Goal: Transaction & Acquisition: Purchase product/service

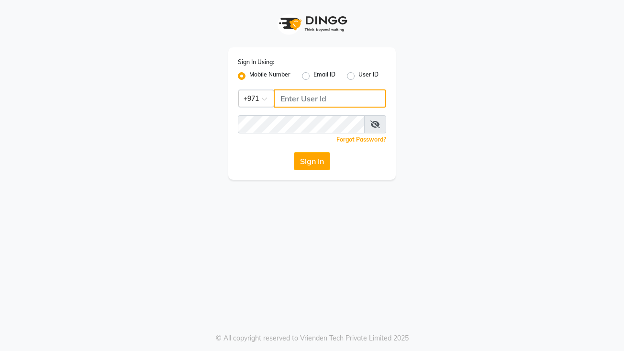
type input "522449802"
click at [314, 168] on button "Sign In" at bounding box center [312, 161] width 36 height 18
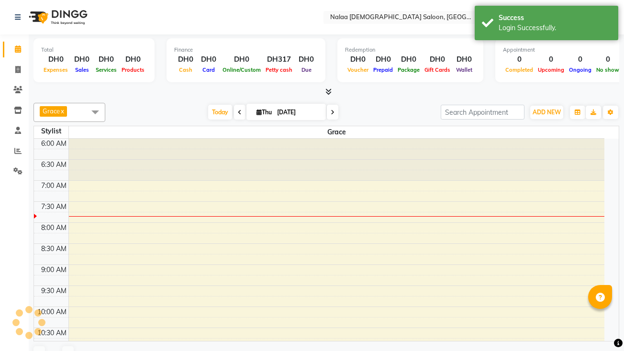
select select "en"
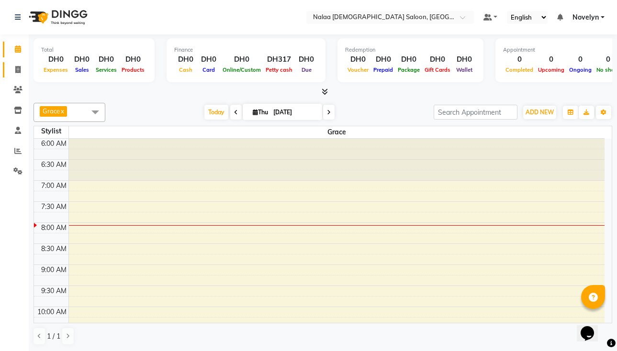
click at [17, 71] on icon at bounding box center [17, 69] width 5 height 7
select select "service"
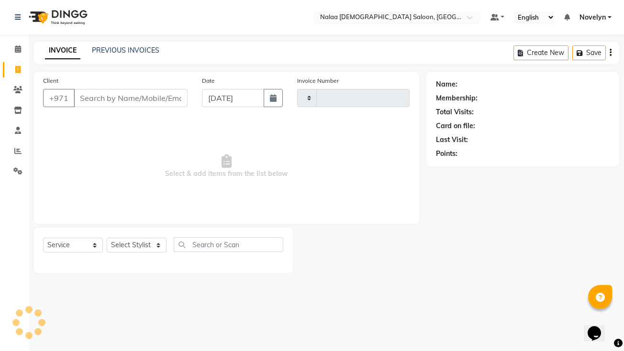
type input "0734"
select select "7528"
click at [134, 49] on link "PREVIOUS INVOICES" at bounding box center [126, 50] width 68 height 9
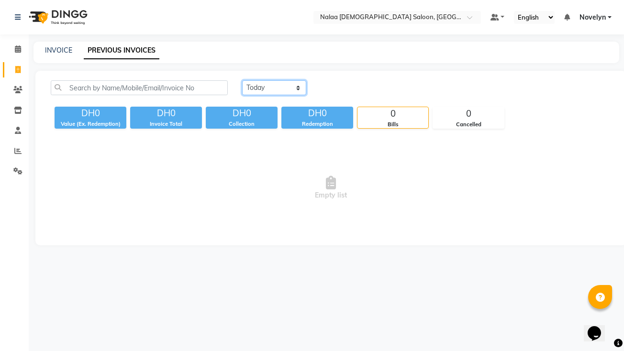
click at [299, 87] on select "Today Yesterday Custom Range" at bounding box center [274, 87] width 64 height 15
select select "yesterday"
click at [242, 80] on select "Today Yesterday Custom Range" at bounding box center [274, 87] width 64 height 15
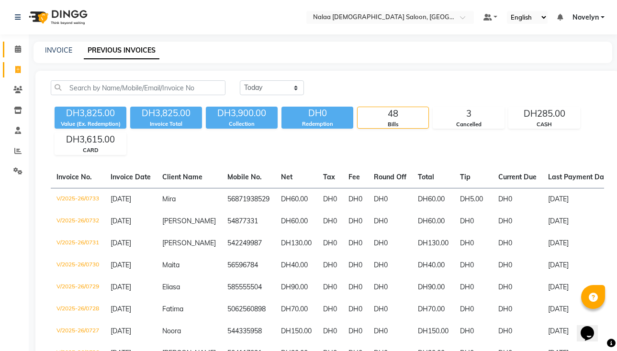
click at [17, 48] on icon at bounding box center [18, 48] width 6 height 7
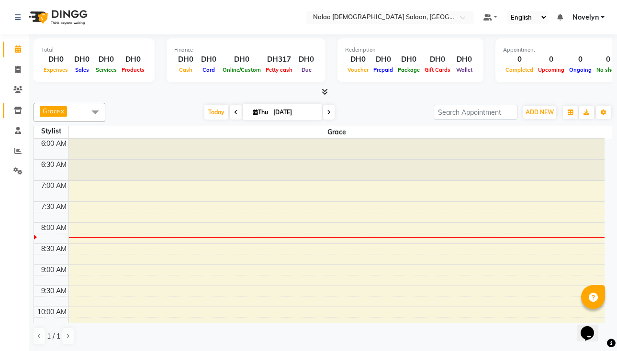
click at [18, 111] on icon at bounding box center [18, 110] width 8 height 7
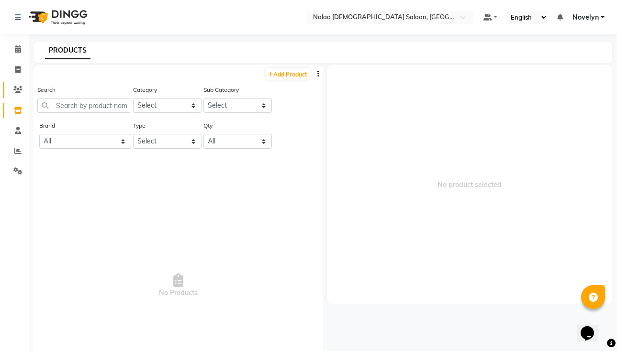
click at [19, 88] on icon at bounding box center [17, 89] width 9 height 7
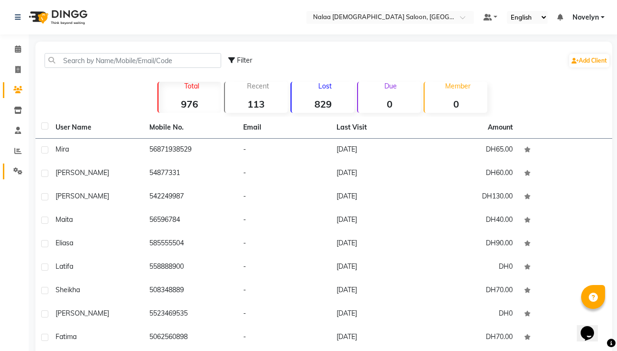
click at [14, 177] on link "Settings" at bounding box center [14, 172] width 23 height 16
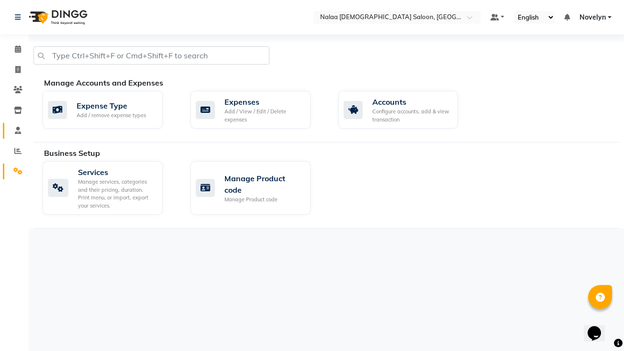
click at [18, 130] on icon at bounding box center [18, 130] width 6 height 7
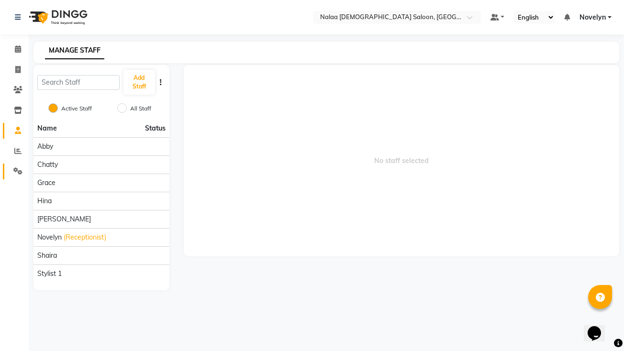
click at [19, 173] on icon at bounding box center [17, 171] width 9 height 7
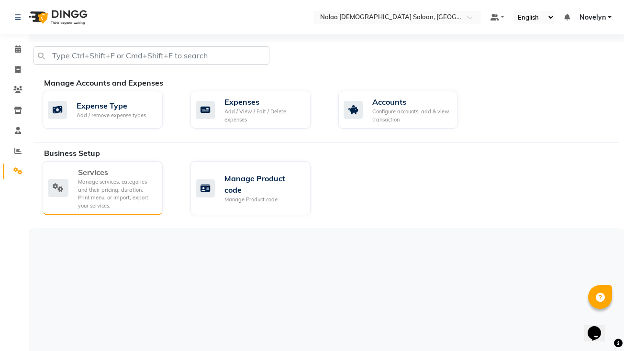
click at [128, 197] on div "Manage services, categories and their pricing, duration. Print menu, or import,…" at bounding box center [116, 194] width 77 height 32
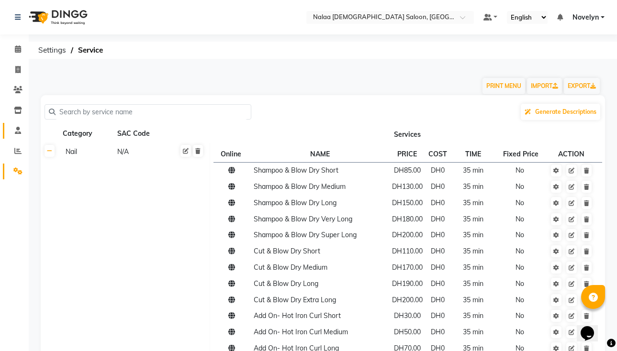
click at [12, 135] on span at bounding box center [18, 130] width 17 height 11
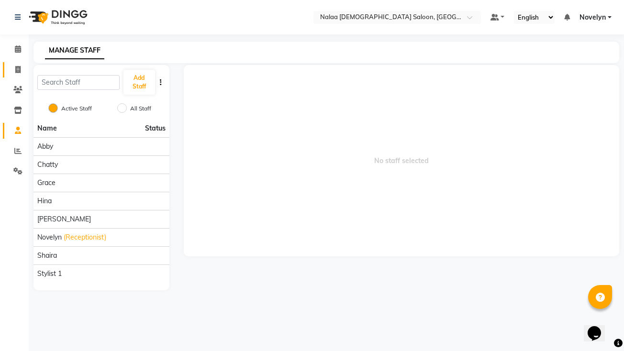
click at [16, 70] on icon at bounding box center [17, 69] width 5 height 7
select select "service"
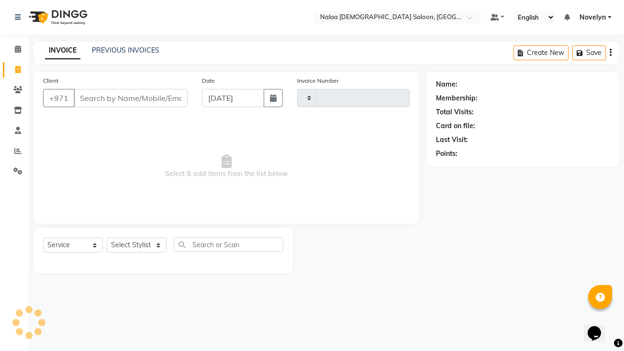
type input "0734"
select select "7528"
click at [21, 113] on icon at bounding box center [18, 110] width 8 height 7
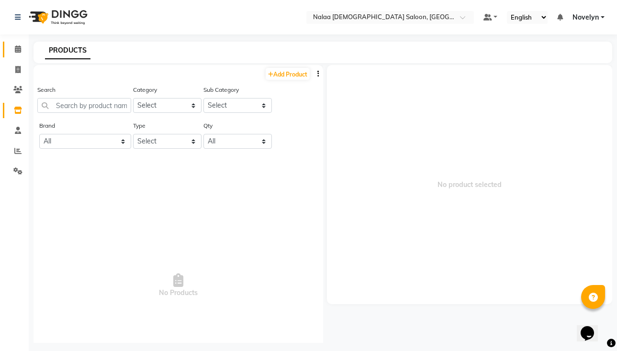
click at [16, 46] on icon at bounding box center [18, 48] width 6 height 7
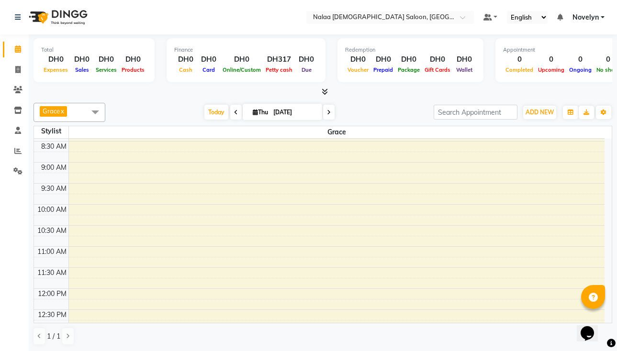
scroll to position [99, 0]
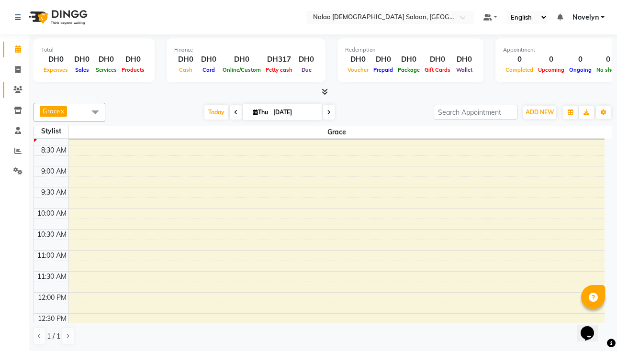
click at [19, 92] on icon at bounding box center [17, 89] width 9 height 7
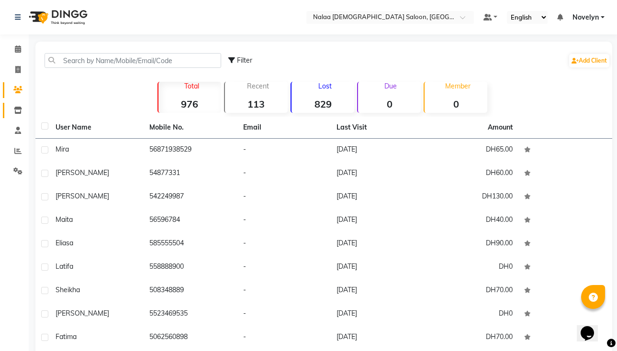
click at [18, 111] on icon at bounding box center [18, 110] width 8 height 7
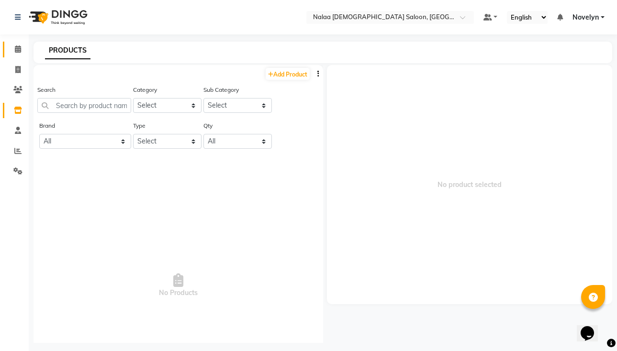
click at [18, 50] on icon at bounding box center [18, 48] width 6 height 7
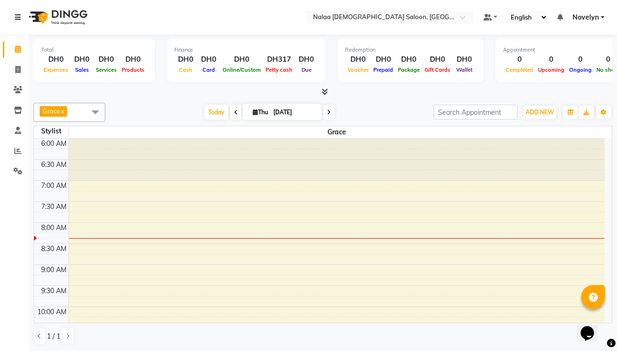
click at [16, 17] on icon at bounding box center [18, 17] width 6 height 7
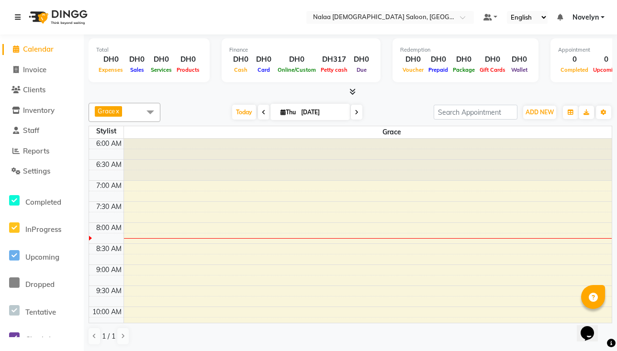
scroll to position [1, 0]
click at [291, 114] on span "Thu" at bounding box center [288, 112] width 20 height 7
select select "9"
select select "2025"
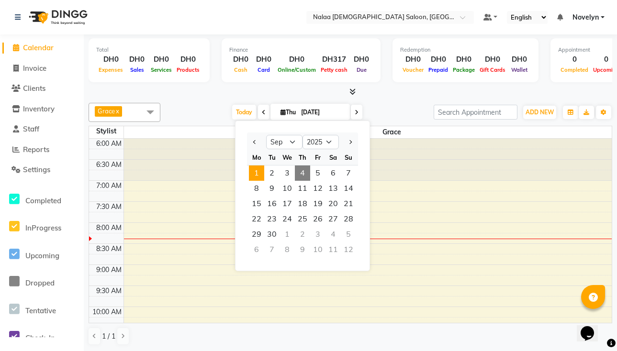
click at [257, 172] on span "1" at bounding box center [256, 173] width 15 height 15
type input "01-09-2025"
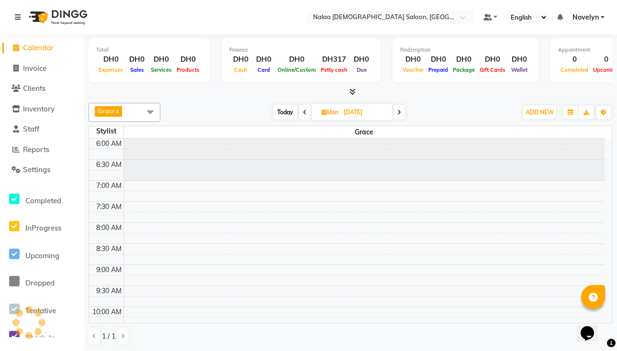
scroll to position [85, 0]
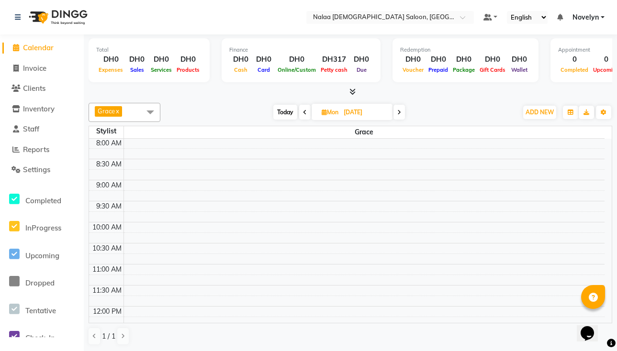
click at [338, 112] on span "Mon" at bounding box center [330, 112] width 22 height 7
select select "9"
select select "2025"
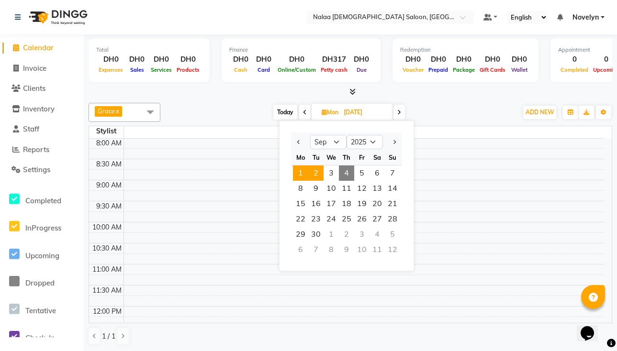
click at [318, 170] on span "2" at bounding box center [315, 173] width 15 height 15
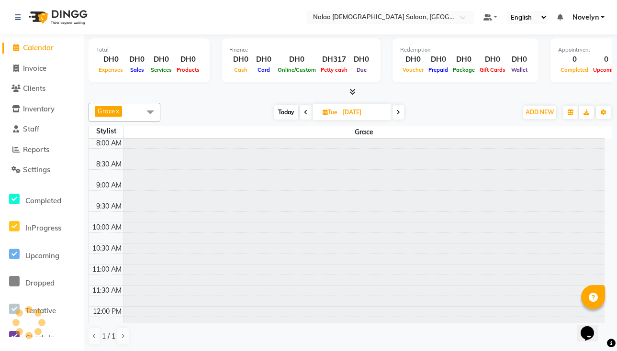
type input "02-09-2025"
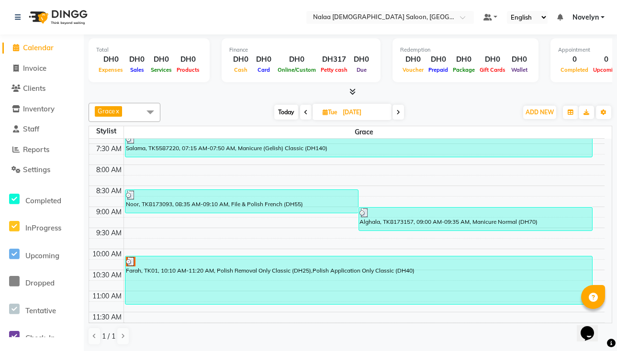
scroll to position [47, 0]
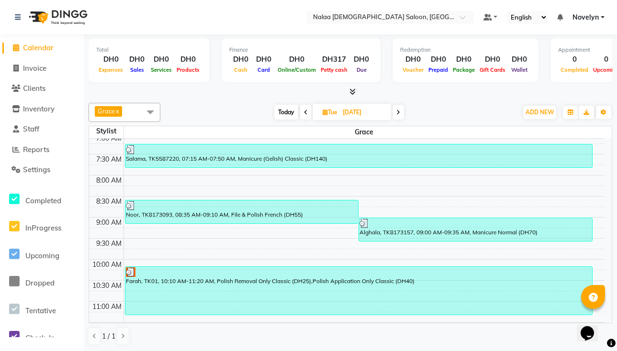
click at [346, 111] on input "02-09-2025" at bounding box center [364, 112] width 48 height 14
select select "9"
select select "2025"
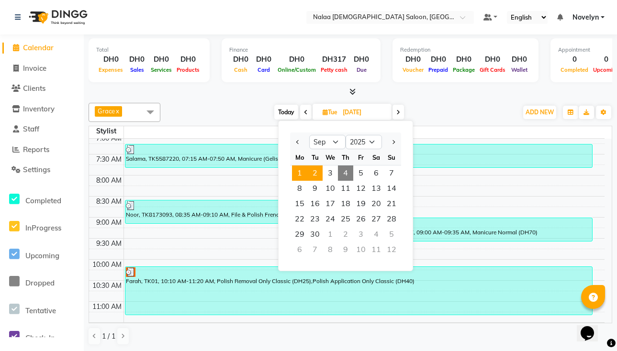
click at [300, 174] on span "1" at bounding box center [299, 173] width 15 height 15
type input "01-09-2025"
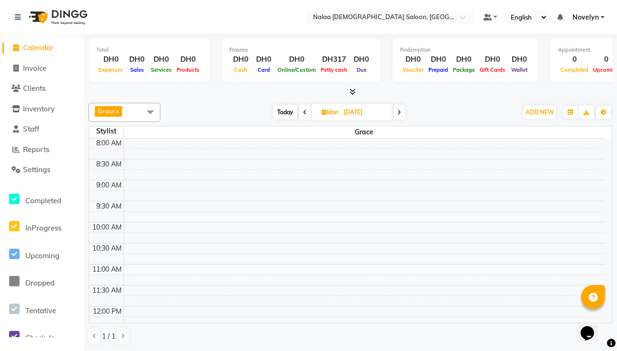
scroll to position [0, 0]
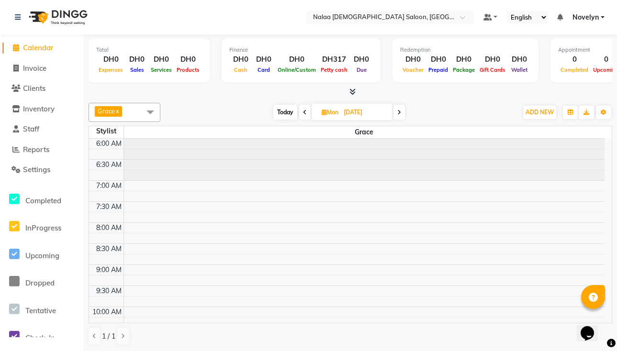
click at [345, 114] on input "01-09-2025" at bounding box center [365, 112] width 48 height 14
select select "9"
select select "2025"
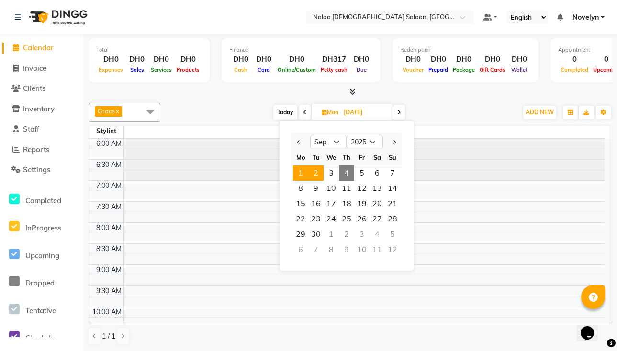
click at [315, 172] on span "2" at bounding box center [315, 173] width 15 height 15
type input "02-09-2025"
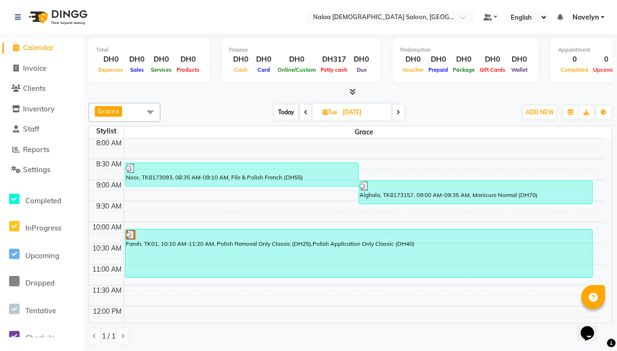
scroll to position [89, 0]
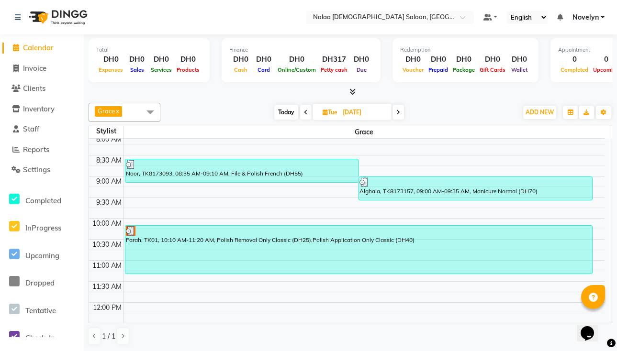
click at [351, 113] on input "02-09-2025" at bounding box center [364, 112] width 48 height 14
select select "9"
select select "2025"
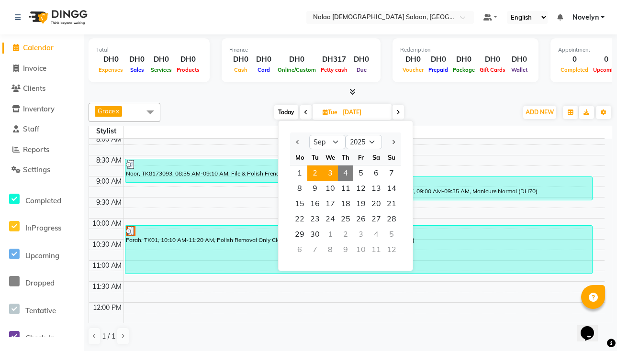
click at [330, 172] on span "3" at bounding box center [330, 173] width 15 height 15
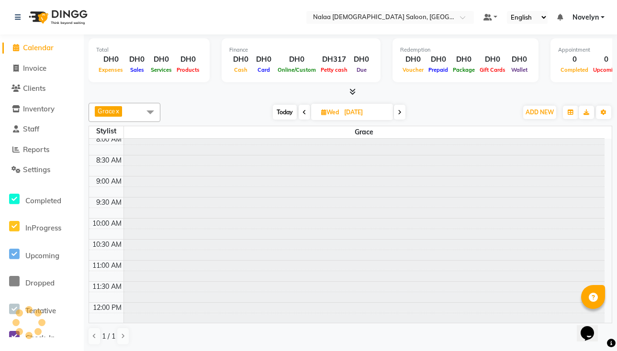
type input "[DATE]"
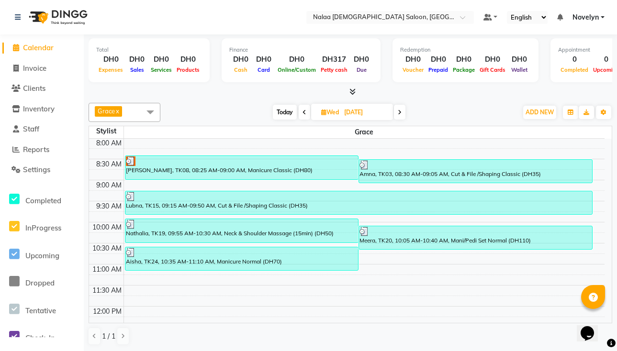
scroll to position [88, 0]
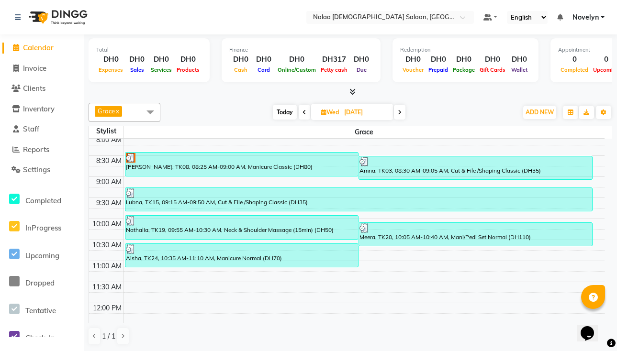
click at [148, 107] on span at bounding box center [150, 112] width 19 height 18
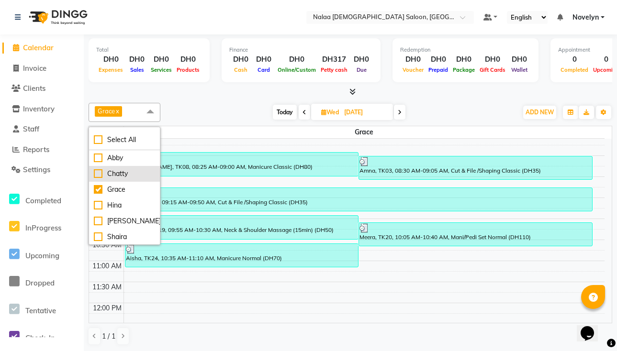
click at [97, 172] on div "Chatty" at bounding box center [124, 174] width 61 height 10
checkbox input "true"
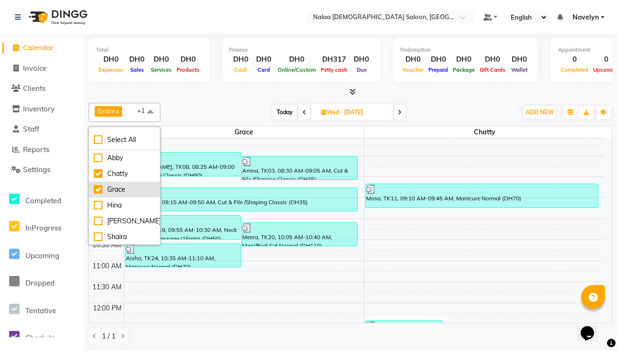
click at [99, 189] on div "Grace" at bounding box center [124, 190] width 61 height 10
checkbox input "false"
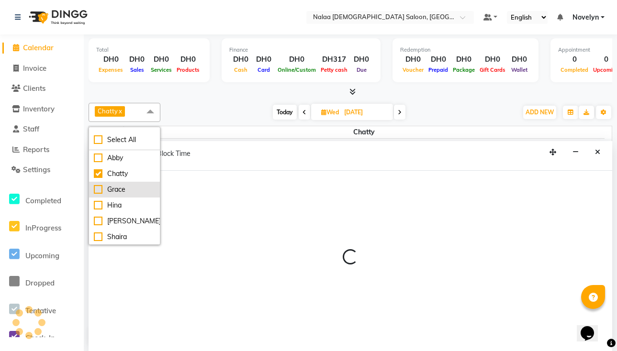
scroll to position [0, 0]
select select "90525"
select select "tentative"
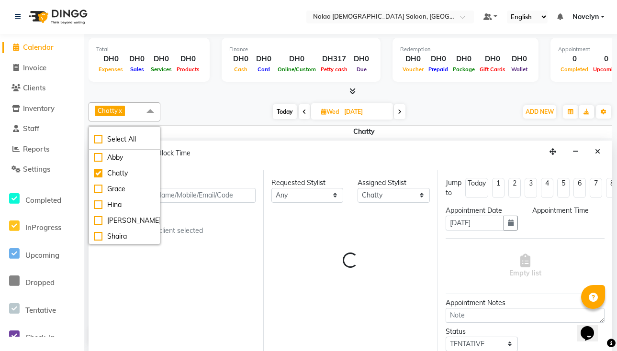
click at [216, 100] on div "Chatty x Select All Abby Chatty Grace Hina Mariam Shaira Stylist 1 Today Wed 03…" at bounding box center [351, 224] width 524 height 250
select select "660"
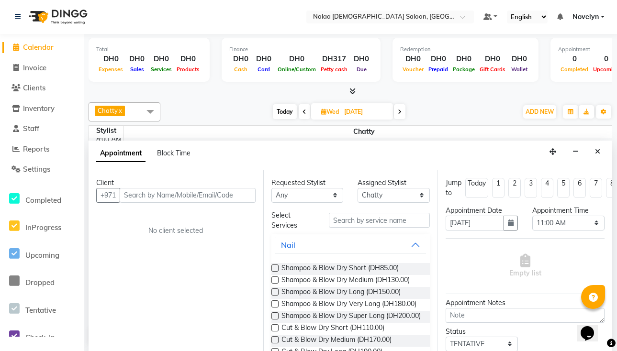
click at [151, 108] on span at bounding box center [150, 111] width 19 height 18
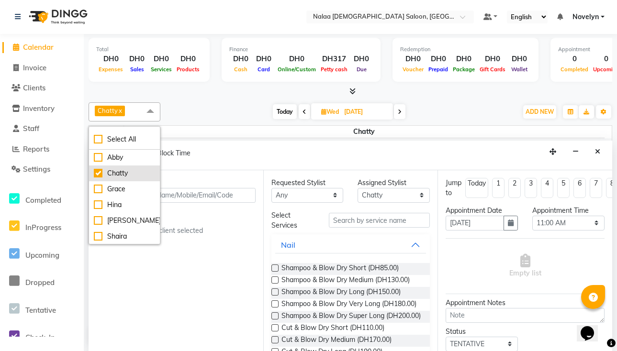
click at [99, 173] on div "Chatty" at bounding box center [124, 174] width 61 height 10
checkbox input "false"
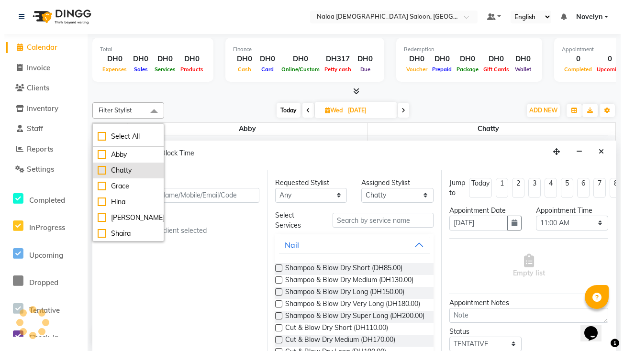
scroll to position [0, 0]
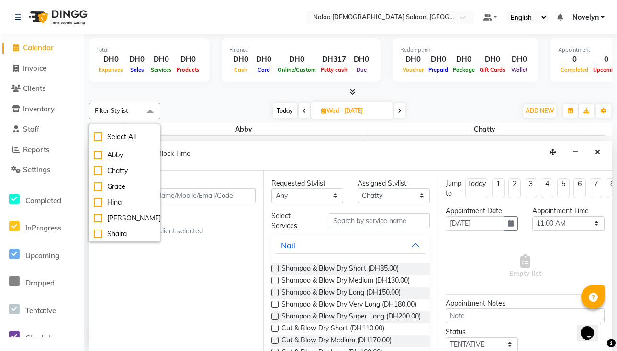
click at [209, 98] on div "Total DH0 Expenses DH0 Sales DH0 Services DH0 Products Finance DH0 Cash DH0 Car…" at bounding box center [350, 192] width 533 height 317
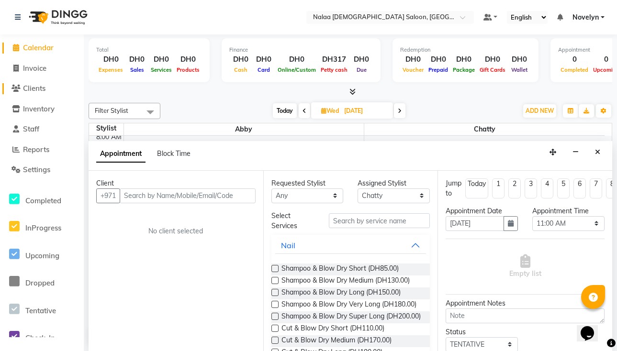
click at [36, 88] on span "Clients" at bounding box center [34, 88] width 23 height 9
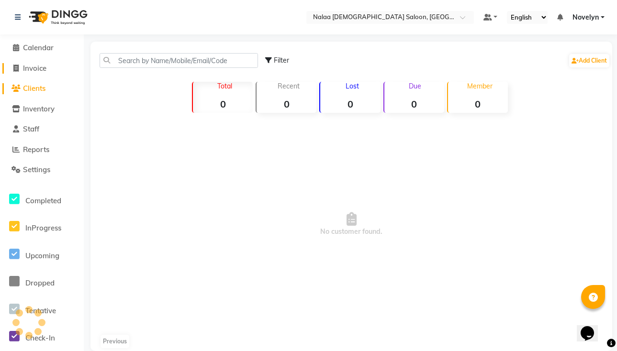
click at [42, 71] on span "Invoice" at bounding box center [34, 68] width 23 height 9
select select "service"
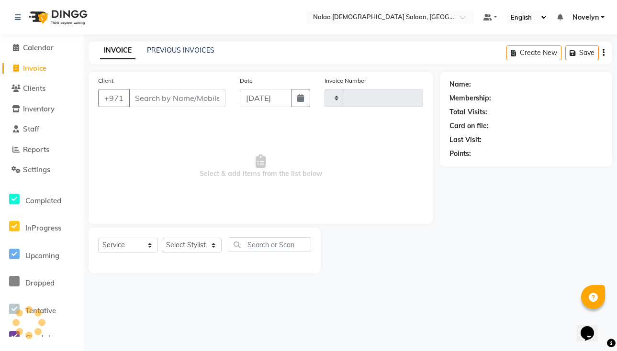
type input "0734"
select select "7528"
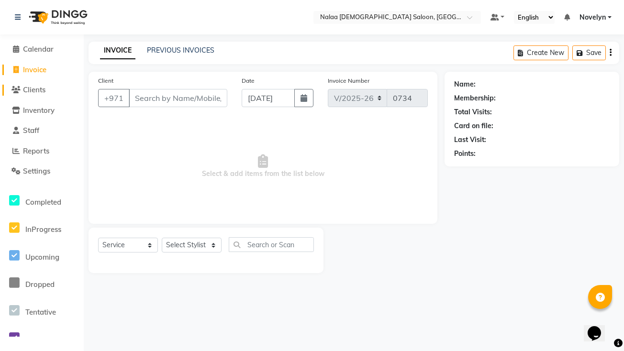
click at [40, 89] on span "Clients" at bounding box center [34, 89] width 23 height 9
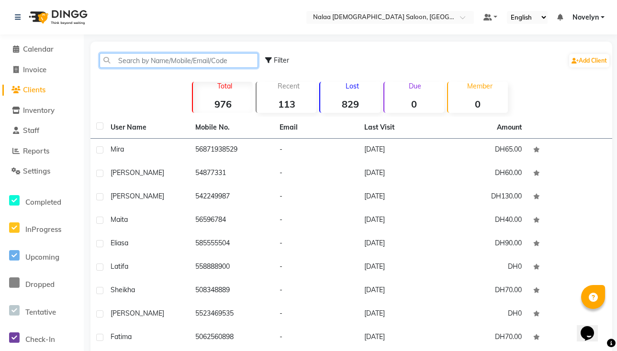
click at [156, 57] on input "text" at bounding box center [179, 60] width 158 height 15
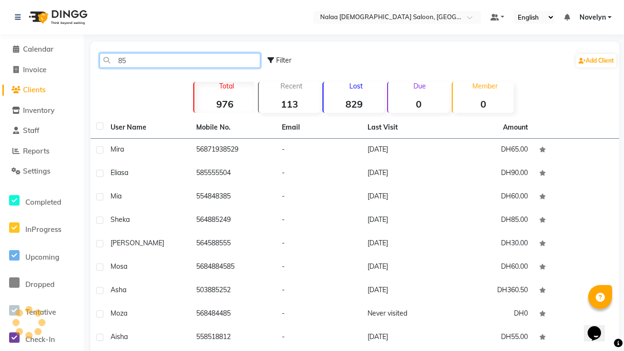
type input "8"
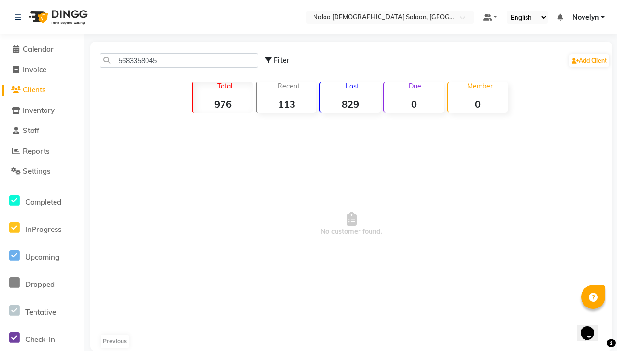
click at [565, 169] on span "No customer found." at bounding box center [351, 224] width 522 height 215
click at [156, 58] on input "5683358045" at bounding box center [179, 60] width 158 height 15
click at [169, 64] on input "5683358045" at bounding box center [179, 60] width 158 height 15
type input "5"
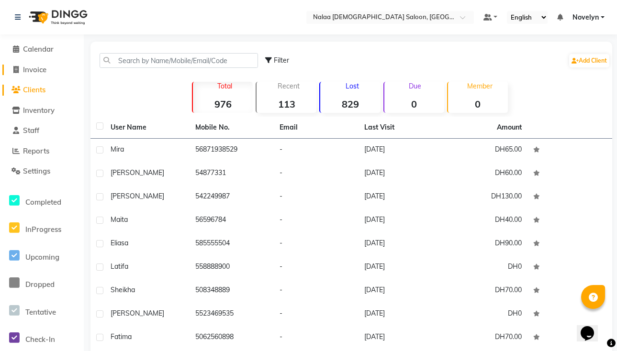
click at [46, 72] on span "Invoice" at bounding box center [34, 69] width 23 height 9
select select "service"
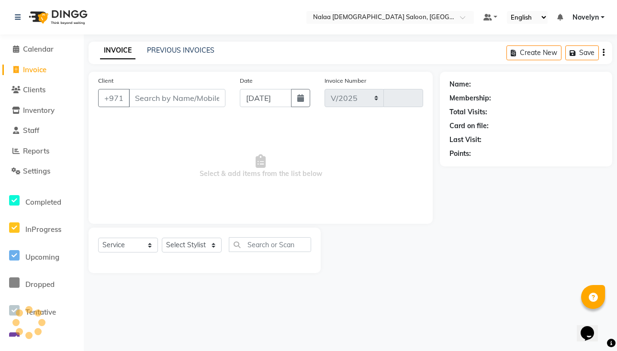
select select "7528"
type input "0734"
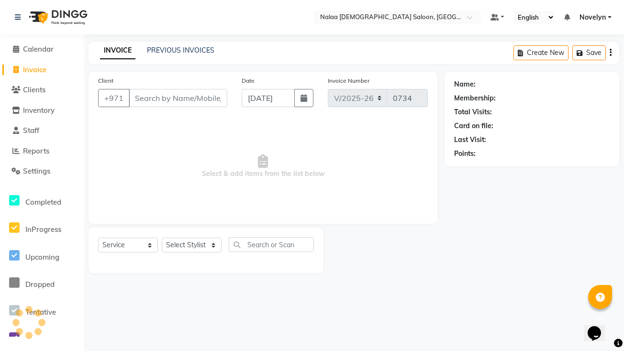
click at [159, 102] on input "Client" at bounding box center [178, 98] width 99 height 18
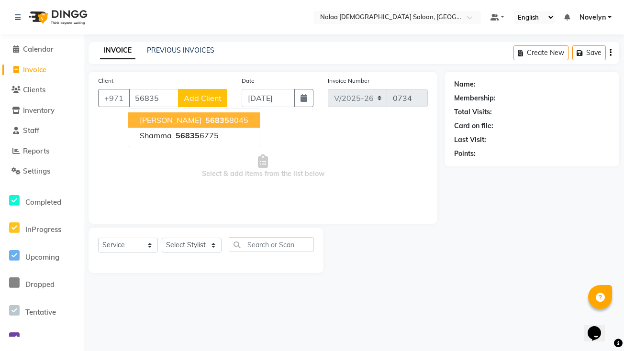
click at [212, 123] on ngb-highlight "56835 8045" at bounding box center [225, 120] width 45 height 10
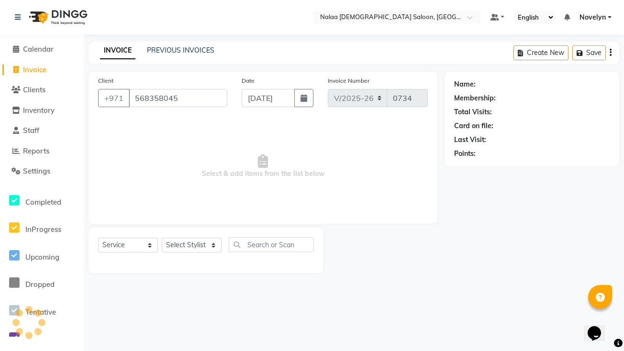
type input "568358045"
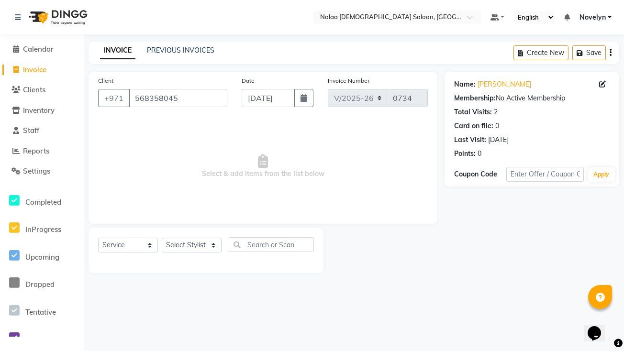
click at [488, 119] on div "Name: Maureen Membership: No Active Membership Total Visits: 2 Card on file: 0 …" at bounding box center [532, 117] width 156 height 83
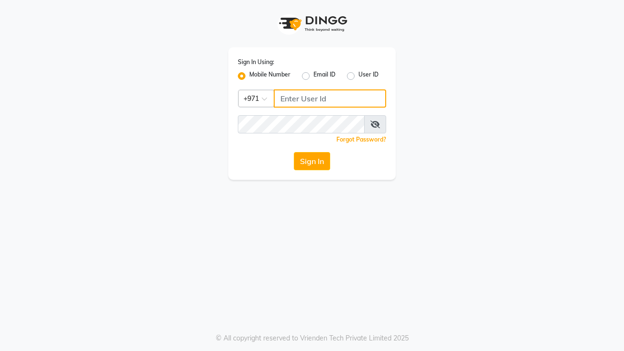
type input "522449802"
click at [316, 162] on button "Sign In" at bounding box center [312, 161] width 36 height 18
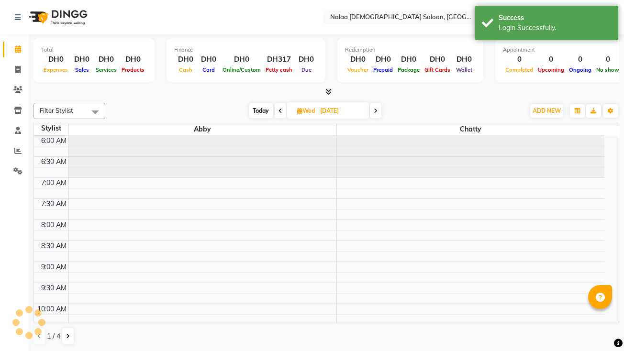
select select "en"
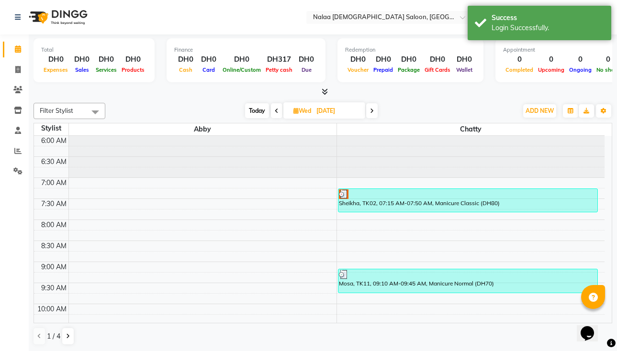
click at [300, 113] on span "Wed" at bounding box center [302, 110] width 23 height 7
select select "9"
select select "2025"
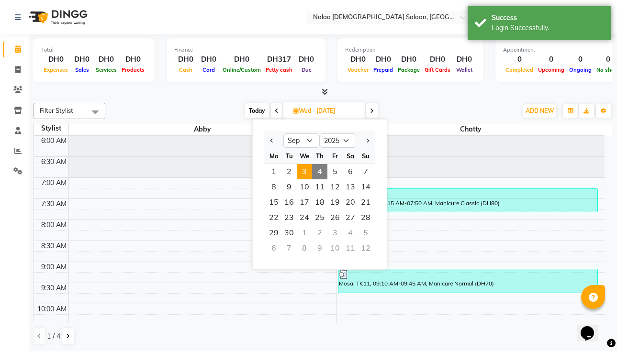
click at [320, 172] on span "4" at bounding box center [319, 171] width 15 height 15
type input "[DATE]"
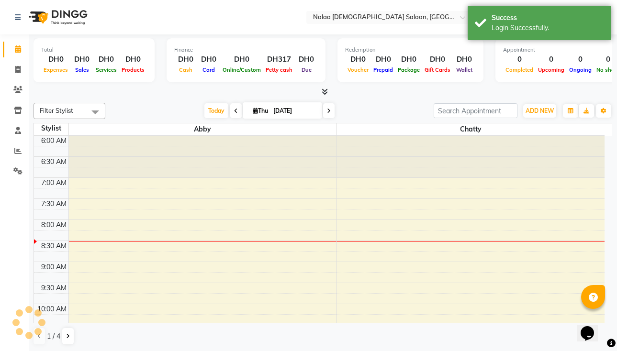
scroll to position [85, 0]
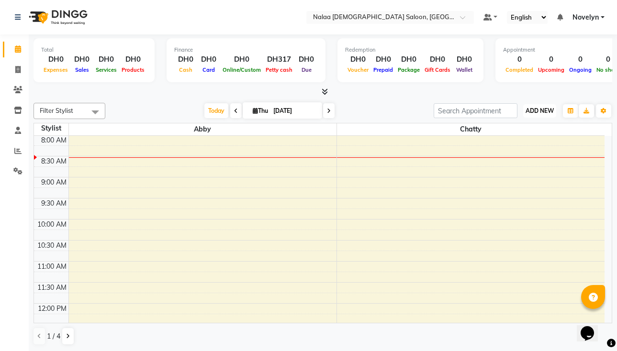
click at [542, 114] on span "ADD NEW" at bounding box center [540, 110] width 28 height 7
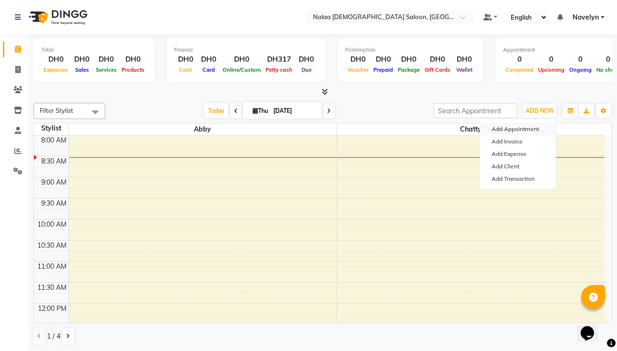
click at [535, 131] on button "Add Appointment" at bounding box center [518, 129] width 76 height 12
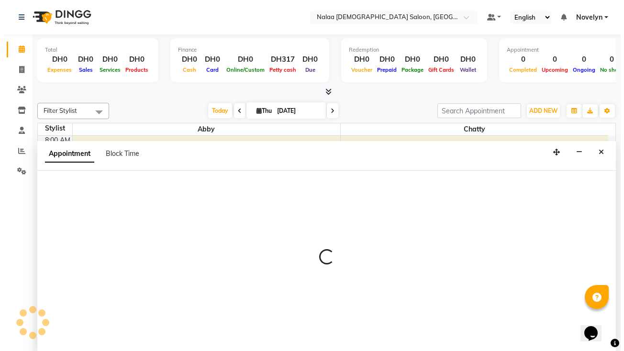
scroll to position [0, 0]
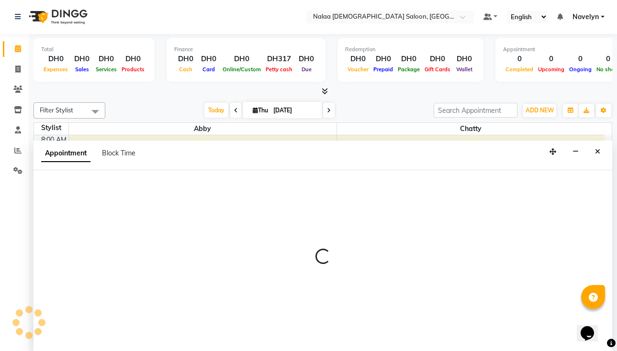
select select "tentative"
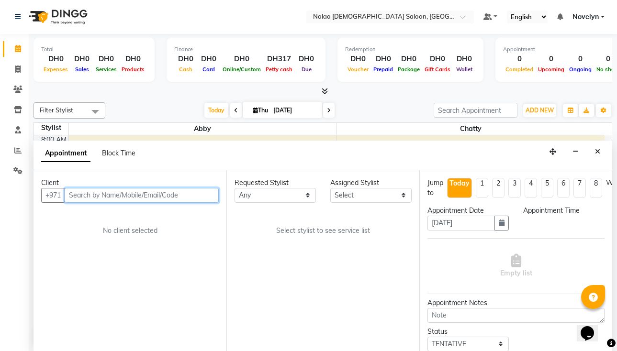
select select "420"
click at [165, 196] on input "text" at bounding box center [142, 195] width 154 height 15
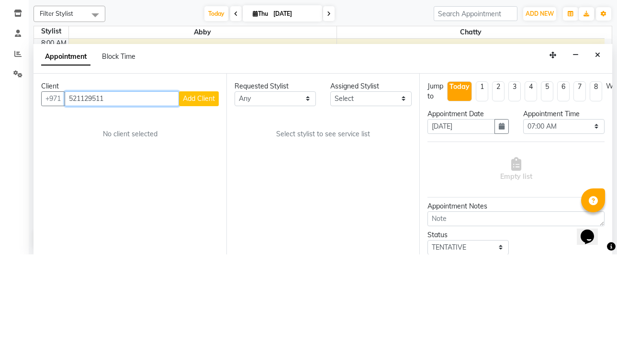
type input "521129511"
click at [203, 194] on span "Add Client" at bounding box center [199, 195] width 32 height 9
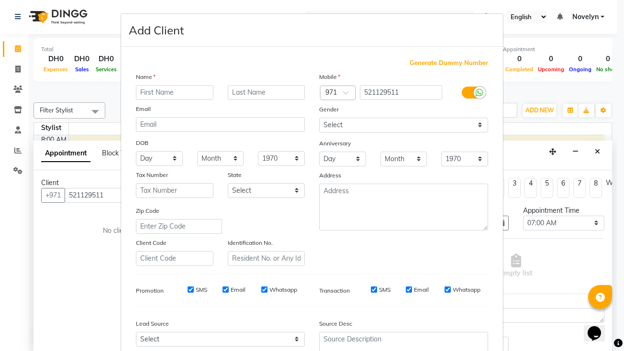
click at [166, 91] on input "text" at bounding box center [175, 92] width 78 height 15
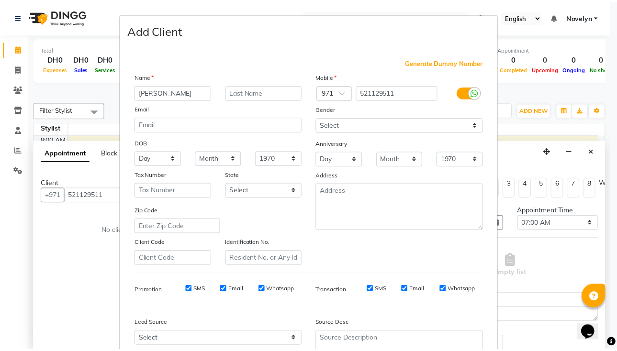
scroll to position [90, 0]
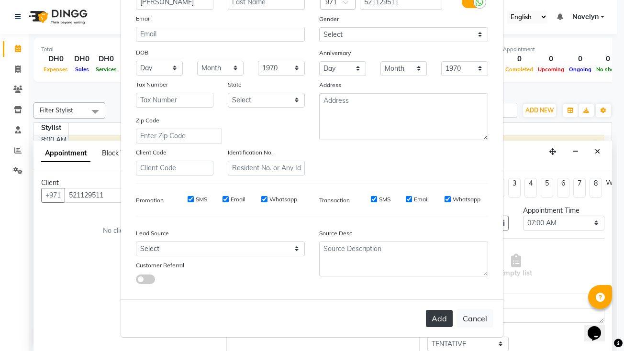
type input "[PERSON_NAME]"
click at [436, 319] on button "Add" at bounding box center [439, 318] width 27 height 17
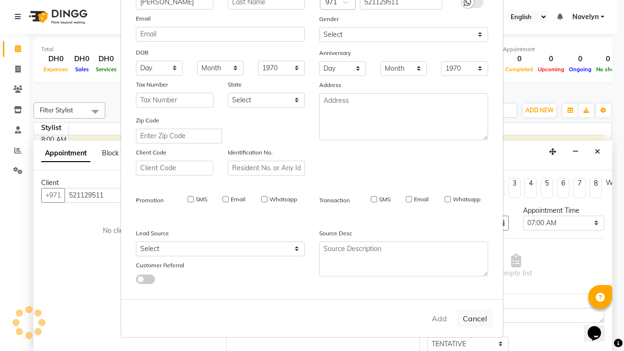
select select
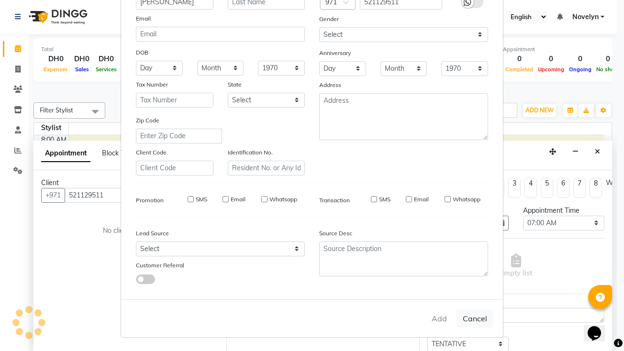
select select
checkbox input "false"
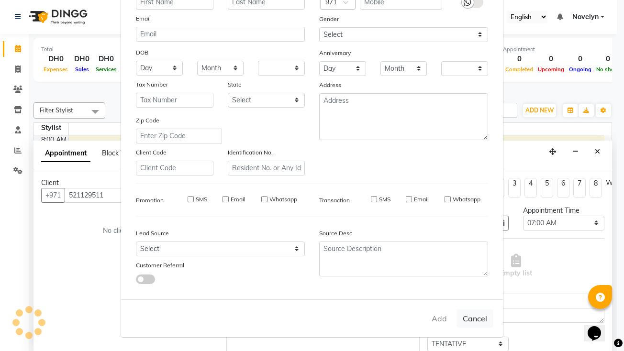
checkbox input "false"
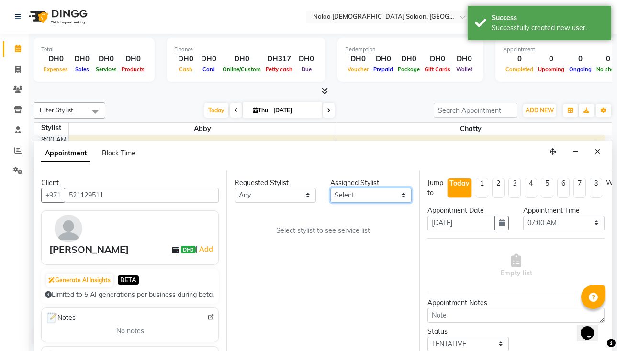
click at [360, 199] on select "Select Abby Chatty Grace Hina Mariam Shaira Stylist 1" at bounding box center [370, 195] width 81 height 15
select select "90521"
click at [330, 188] on select "Select Abby Chatty Grace Hina Mariam Shaira Stylist 1" at bounding box center [370, 195] width 81 height 15
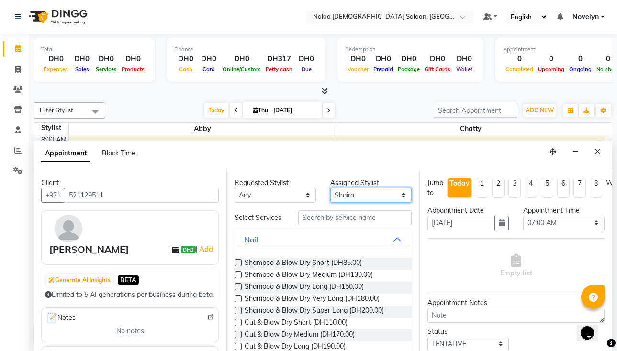
click at [395, 198] on select "Select Abby Chatty Grace Hina Mariam Shaira Stylist 1" at bounding box center [370, 195] width 81 height 15
click at [399, 154] on div "Appointment Block Time" at bounding box center [323, 156] width 579 height 30
click at [366, 221] on input "text" at bounding box center [354, 218] width 113 height 15
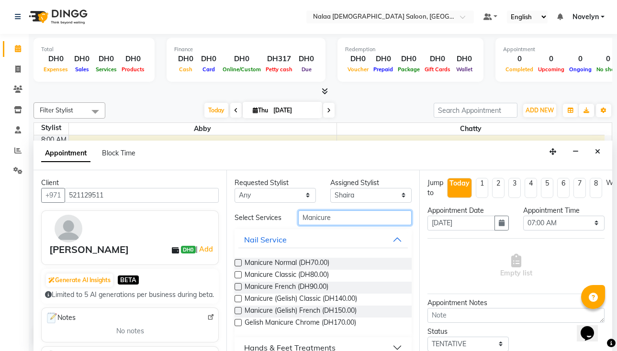
type input "Manicure"
click at [357, 268] on div "Manicure Normal (DH70.00)" at bounding box center [323, 264] width 177 height 12
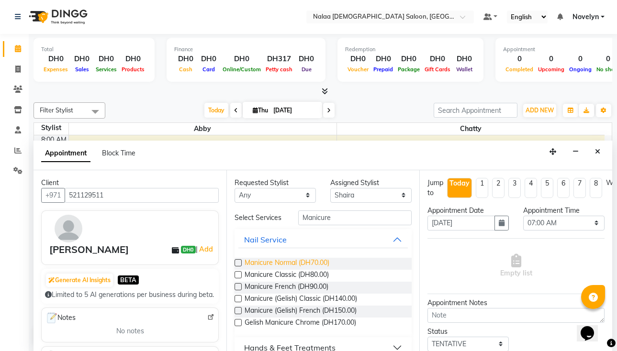
click at [329, 266] on span "Manicure Normal (DH70.00)" at bounding box center [287, 264] width 85 height 12
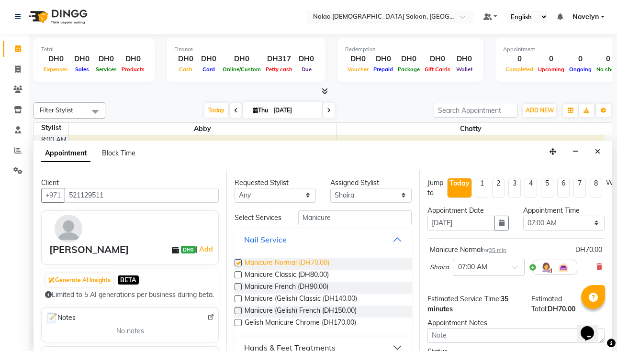
checkbox input "false"
click at [588, 218] on select "Select 07:00 AM 07:05 AM 07:10 AM 07:15 AM 07:20 AM 07:25 AM 07:30 AM 07:35 AM …" at bounding box center [563, 223] width 81 height 15
click at [523, 216] on select "Select 07:00 AM 07:05 AM 07:10 AM 07:15 AM 07:20 AM 07:25 AM 07:30 AM 07:35 AM …" at bounding box center [563, 223] width 81 height 15
click at [591, 218] on select "Select 07:00 AM 07:05 AM 07:10 AM 07:15 AM 07:20 AM 07:25 AM 07:30 AM 07:35 AM …" at bounding box center [563, 223] width 81 height 15
select select "690"
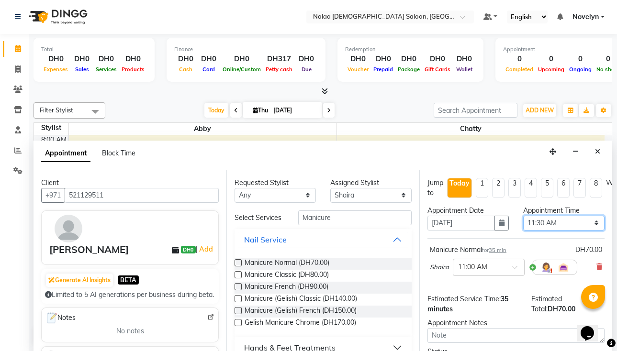
click at [523, 216] on select "Select 07:00 AM 07:05 AM 07:10 AM 07:15 AM 07:20 AM 07:25 AM 07:30 AM 07:35 AM …" at bounding box center [563, 223] width 81 height 15
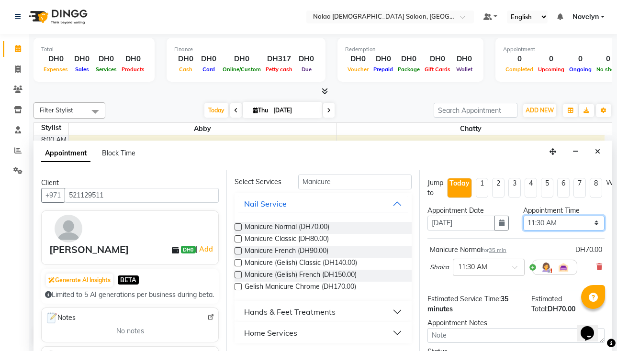
scroll to position [88, 0]
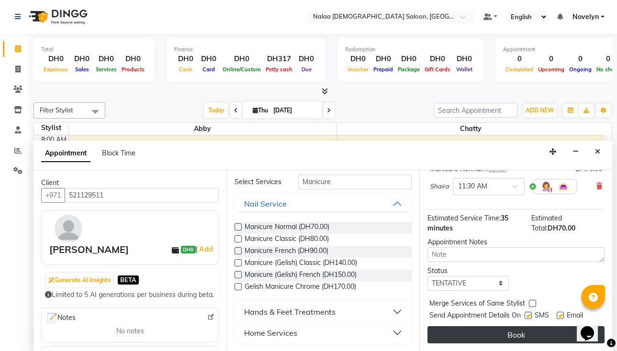
click at [537, 336] on button "Book" at bounding box center [516, 335] width 177 height 17
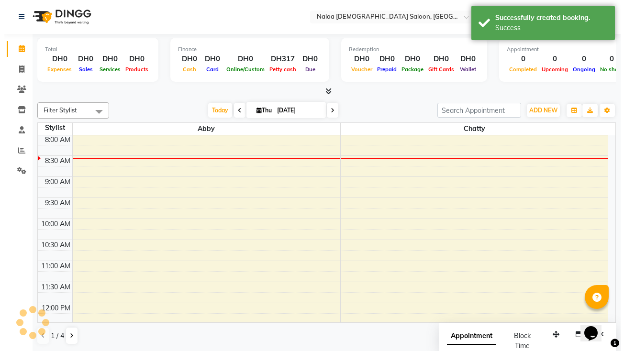
scroll to position [0, 0]
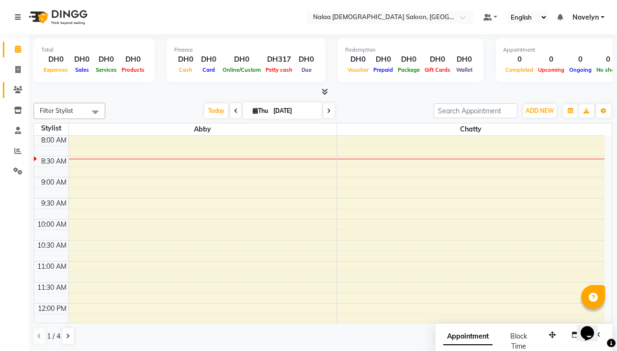
click at [8, 93] on link "Clients" at bounding box center [14, 90] width 23 height 16
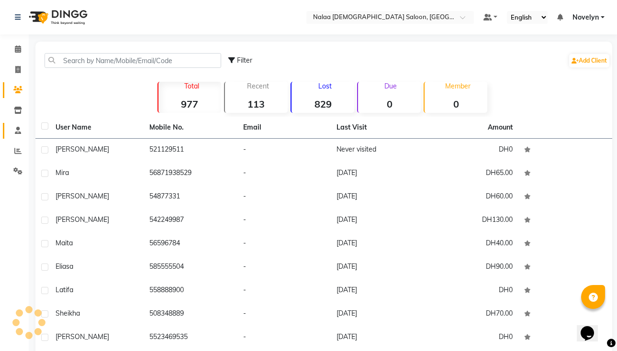
click at [11, 133] on span at bounding box center [18, 130] width 17 height 11
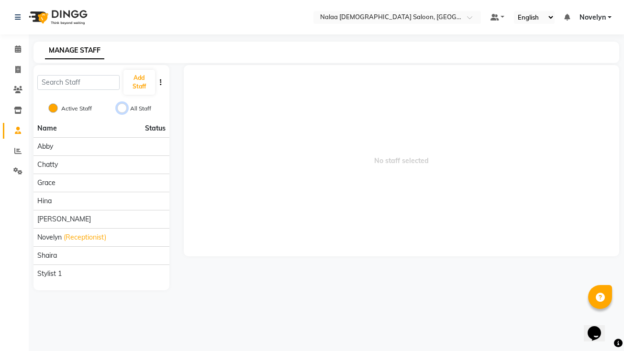
click at [119, 110] on input "All Staff" at bounding box center [122, 108] width 10 height 10
radio input "true"
radio input "false"
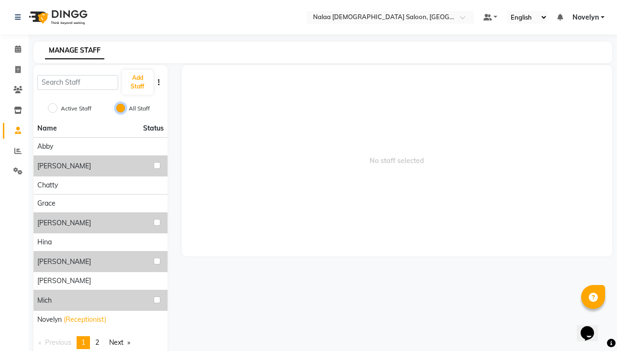
click at [120, 109] on input "All Staff" at bounding box center [121, 108] width 10 height 10
click at [139, 82] on button "Add Staff" at bounding box center [137, 82] width 31 height 25
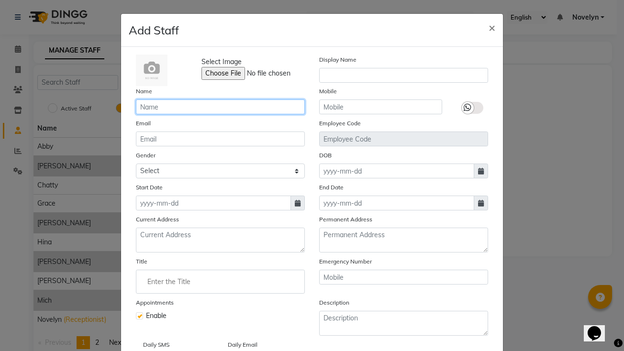
click at [200, 102] on input "text" at bounding box center [220, 107] width 169 height 15
type input "Rona"
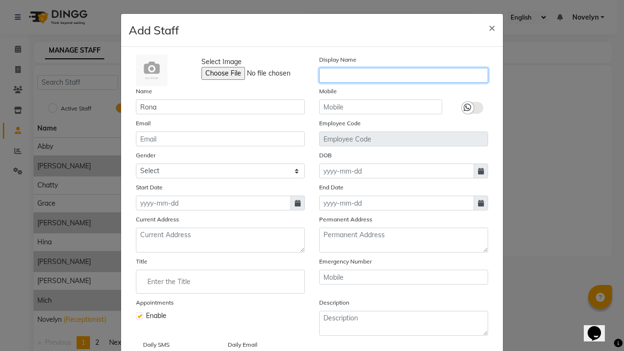
click at [338, 74] on input "text" at bounding box center [403, 75] width 169 height 15
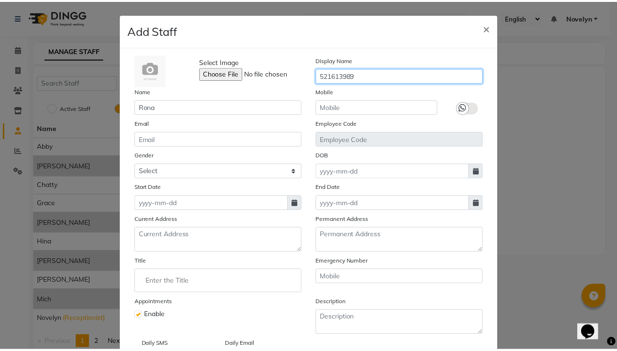
scroll to position [71, 0]
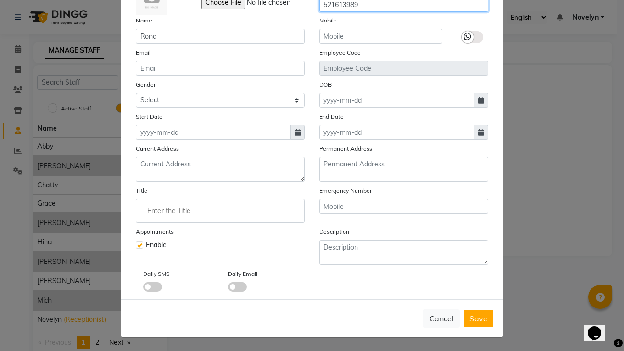
type input "521613989"
click at [295, 133] on icon at bounding box center [298, 132] width 6 height 7
select select "9"
select select "2025"
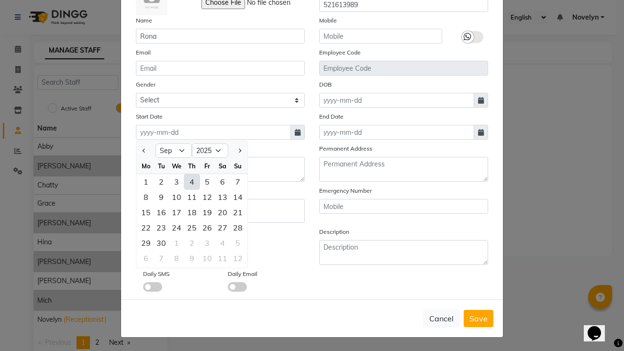
click at [188, 183] on div "4" at bounding box center [191, 181] width 15 height 15
type input "[DATE]"
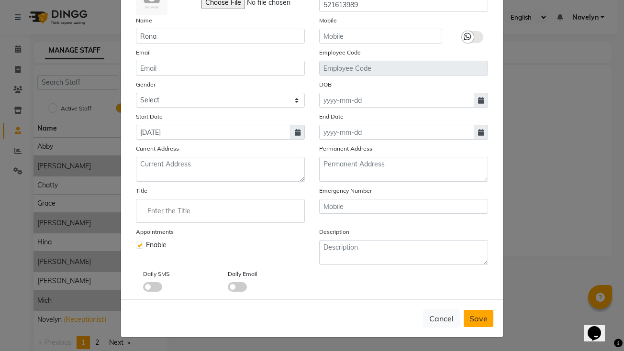
click at [479, 325] on button "Save" at bounding box center [479, 318] width 30 height 17
checkbox input "false"
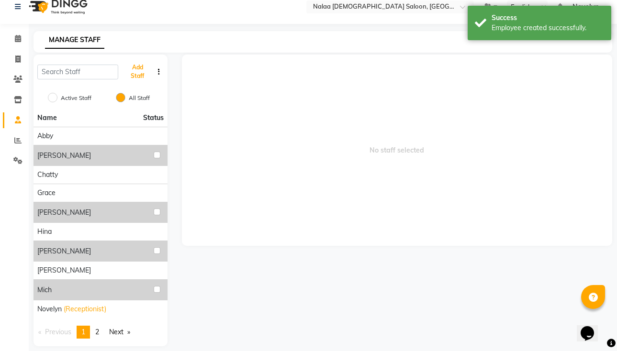
scroll to position [20, 0]
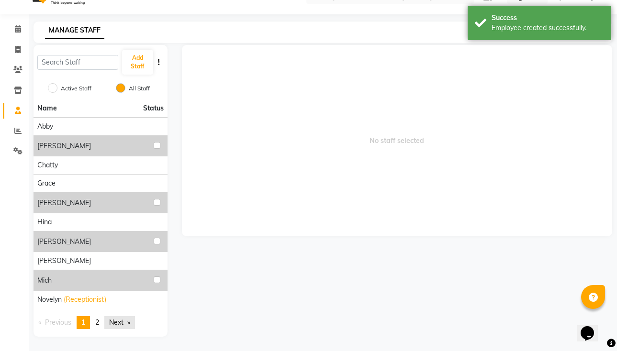
click at [128, 329] on link "Next page" at bounding box center [119, 322] width 31 height 13
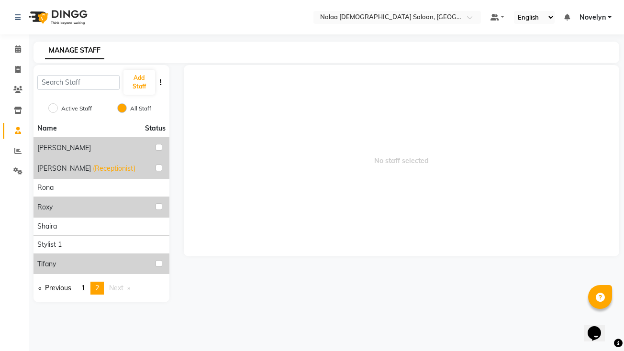
click at [65, 107] on label "Active Staff" at bounding box center [76, 108] width 31 height 9
click at [58, 107] on input "Active Staff" at bounding box center [53, 108] width 10 height 10
radio input "true"
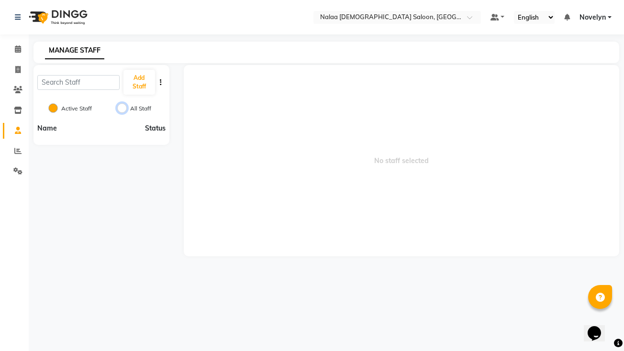
click at [122, 109] on input "All Staff" at bounding box center [122, 108] width 10 height 10
radio input "true"
radio input "false"
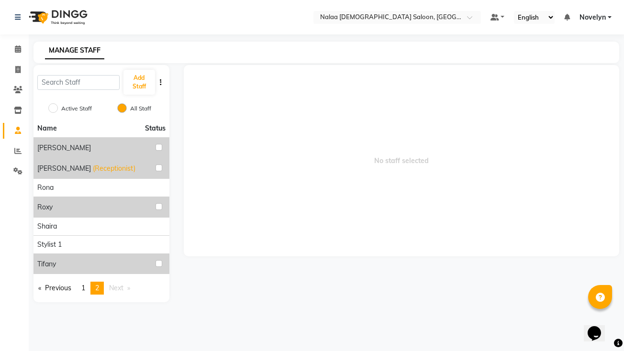
click at [242, 214] on span "No staff selected" at bounding box center [402, 161] width 436 height 192
click at [18, 70] on icon at bounding box center [17, 69] width 5 height 7
select select "service"
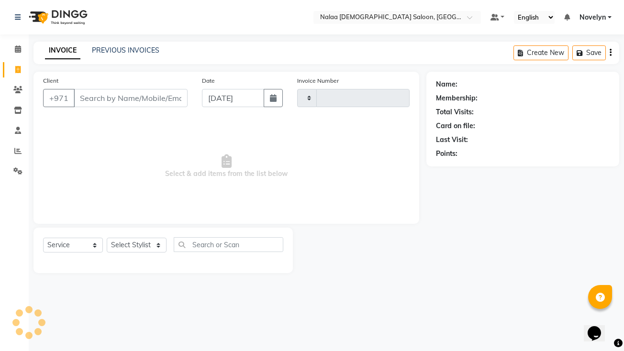
type input "0734"
select select "7528"
click at [128, 101] on input "Client" at bounding box center [131, 98] width 114 height 18
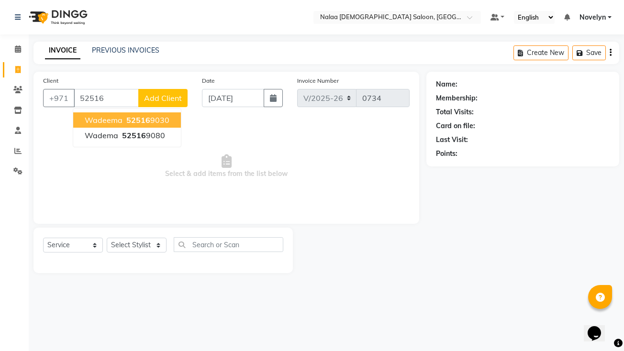
click at [147, 122] on span "52516" at bounding box center [138, 120] width 24 height 10
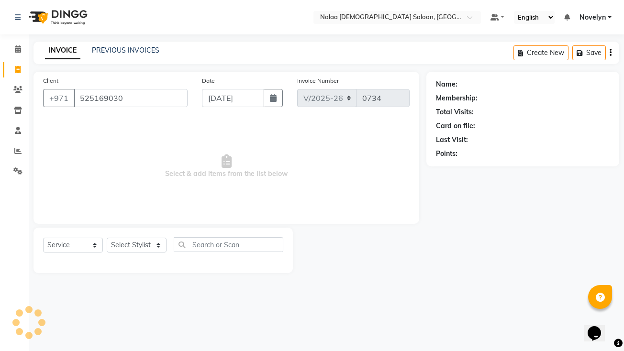
type input "525169030"
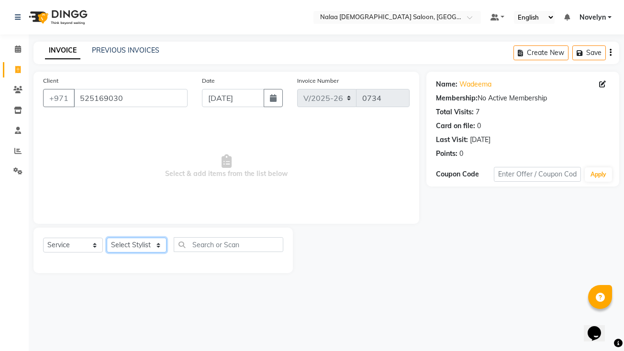
click at [153, 248] on select "Select Stylist Abby Chatty Grace Hina [PERSON_NAME] [PERSON_NAME] Stylist 1" at bounding box center [137, 245] width 60 height 15
select select "90785"
click at [107, 238] on select "Select Stylist Abby Chatty Grace Hina [PERSON_NAME] [PERSON_NAME] Stylist 1" at bounding box center [137, 245] width 60 height 15
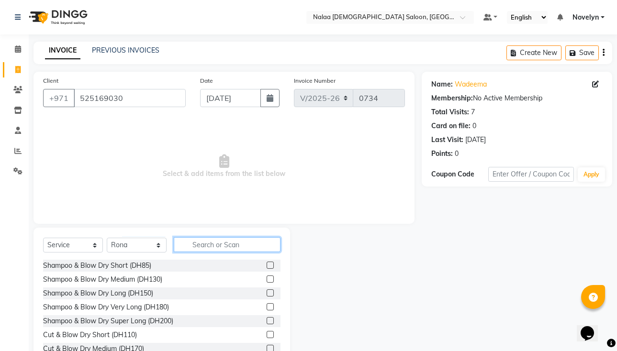
click at [229, 246] on input "text" at bounding box center [227, 244] width 107 height 15
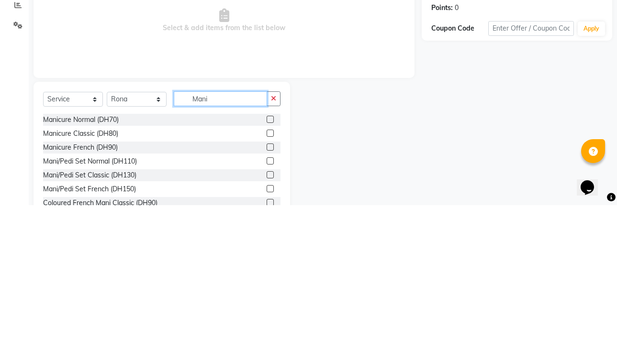
type input "Mani"
click at [267, 281] on label at bounding box center [270, 279] width 7 height 7
click at [267, 281] on input "checkbox" at bounding box center [270, 280] width 6 height 6
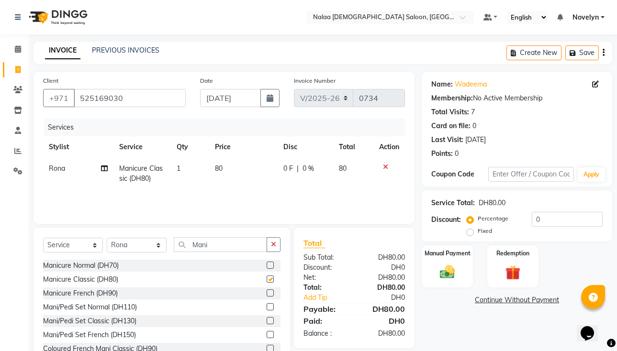
checkbox input "false"
click at [315, 170] on div "0 F | 0 %" at bounding box center [305, 169] width 44 height 10
select select "90785"
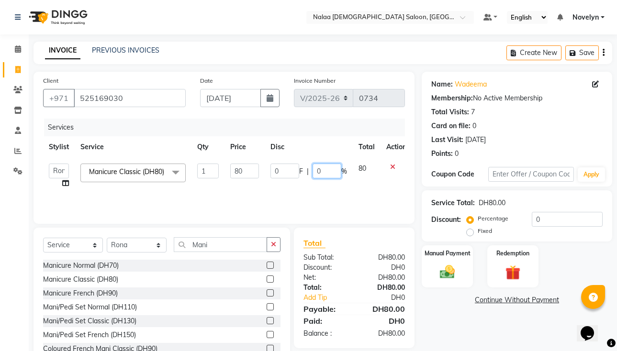
click at [322, 172] on input "0" at bounding box center [327, 171] width 29 height 15
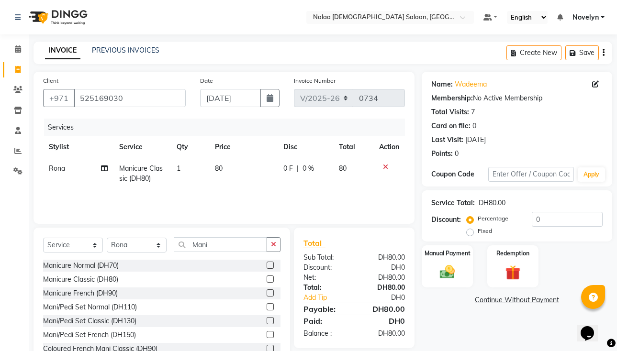
click at [287, 167] on span "0 F" at bounding box center [288, 169] width 10 height 10
select select "90785"
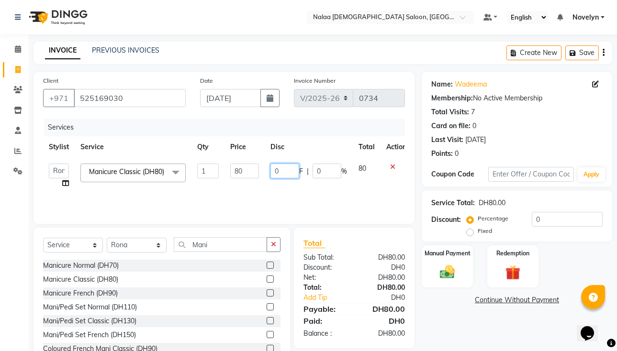
click at [279, 173] on input "0" at bounding box center [285, 171] width 29 height 15
type input "10"
click at [451, 331] on div "Name: Wadeema Membership: No Active Membership Total Visits: 7 Card on file: 0 …" at bounding box center [521, 220] width 198 height 297
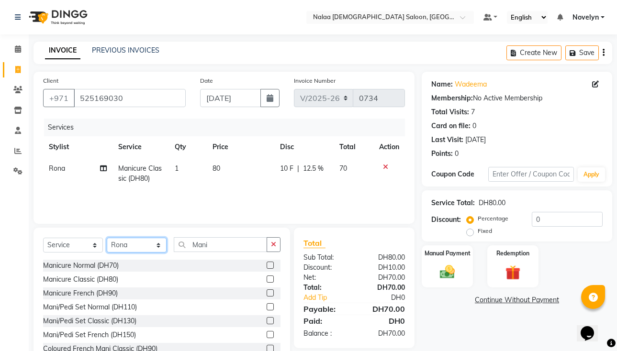
click at [164, 250] on select "Select Stylist Abby Chatty Grace Hina [PERSON_NAME] [PERSON_NAME] Stylist 1" at bounding box center [137, 245] width 60 height 15
click at [107, 238] on select "Select Stylist Abby Chatty Grace Hina [PERSON_NAME] [PERSON_NAME] Stylist 1" at bounding box center [137, 245] width 60 height 15
click at [226, 246] on input "Mani" at bounding box center [220, 244] width 93 height 15
click at [292, 171] on span "10 F" at bounding box center [286, 169] width 13 height 10
select select "90785"
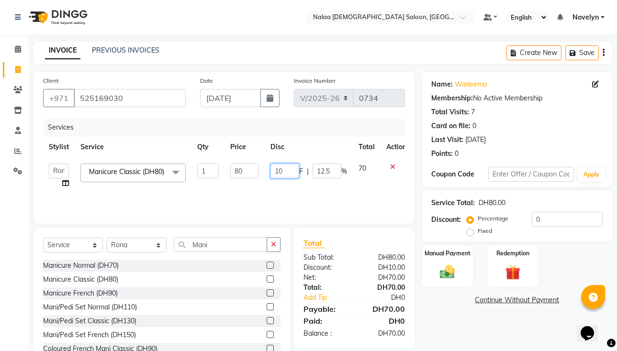
click at [282, 172] on input "10" at bounding box center [285, 171] width 29 height 15
click at [374, 185] on tr "Abby Chatty Grace Hina [PERSON_NAME] [PERSON_NAME] Stylist 1 Manicure Classic (…" at bounding box center [227, 176] width 369 height 36
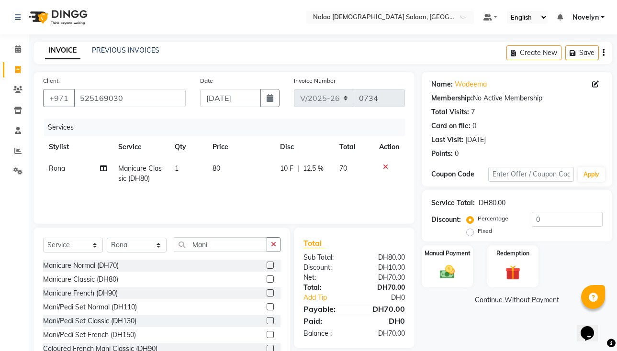
scroll to position [32, 0]
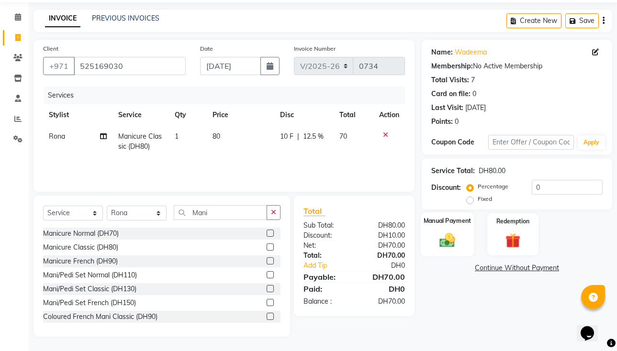
click at [451, 235] on img at bounding box center [447, 240] width 25 height 18
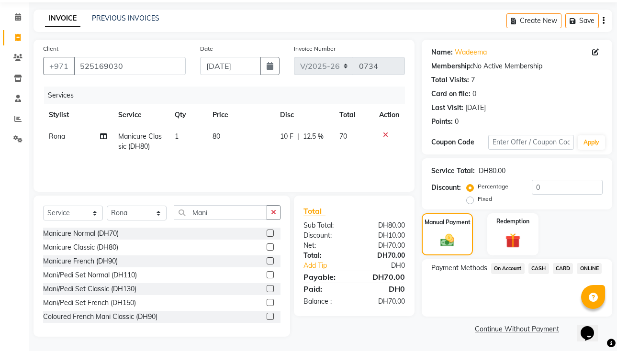
click at [563, 267] on span "CARD" at bounding box center [563, 268] width 21 height 11
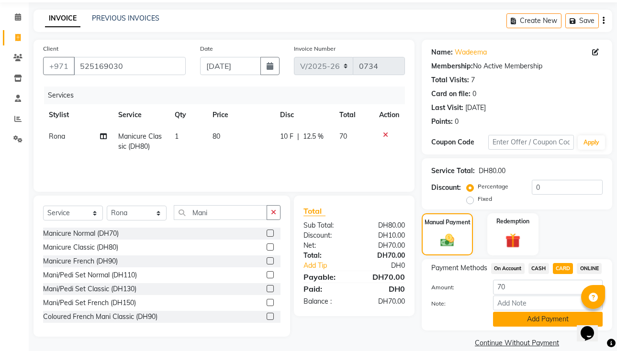
click at [554, 327] on button "Add Payment" at bounding box center [548, 319] width 110 height 15
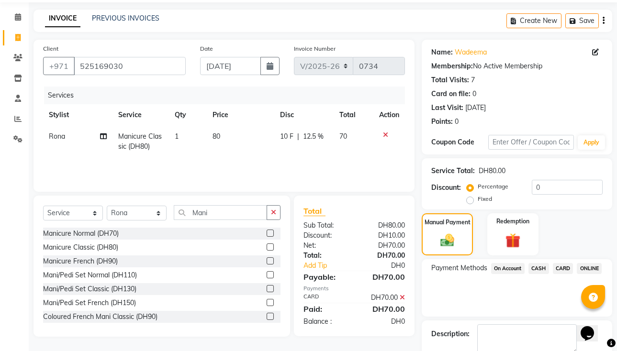
scroll to position [86, 0]
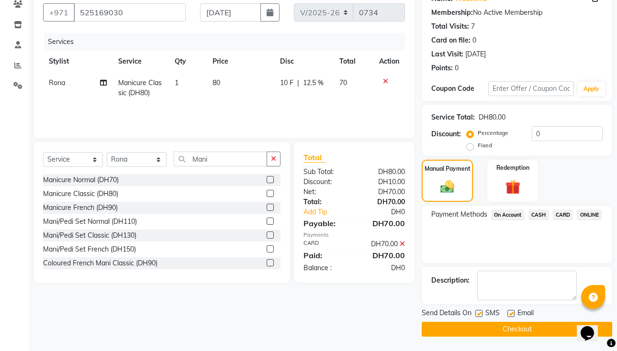
click at [545, 335] on button "Checkout" at bounding box center [517, 329] width 191 height 15
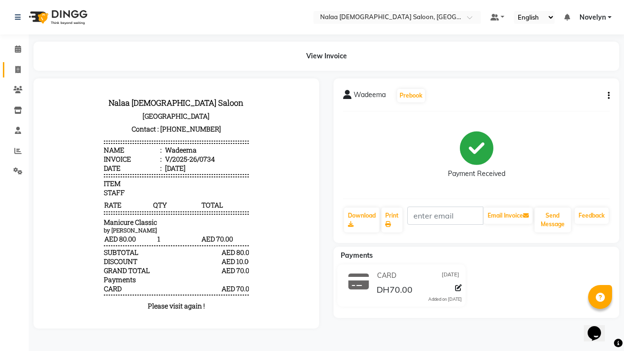
click at [17, 69] on icon at bounding box center [17, 69] width 5 height 7
select select "service"
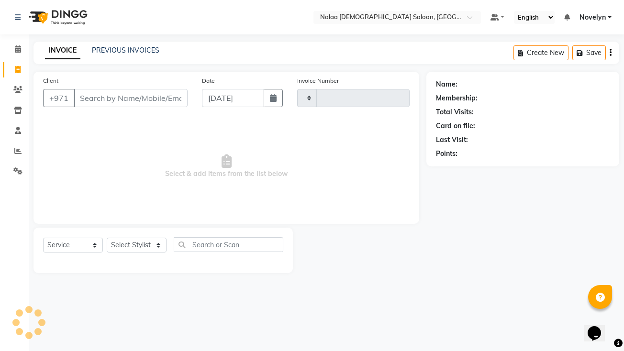
type input "0735"
select select "7528"
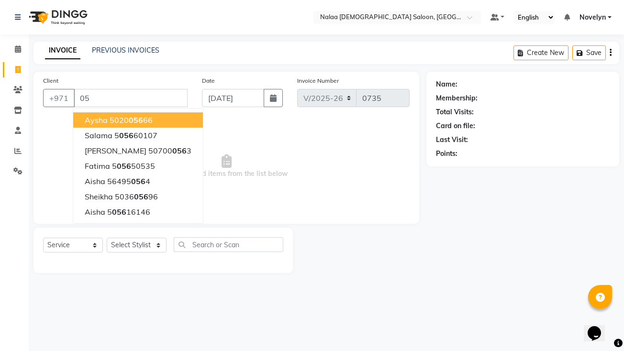
type input "0"
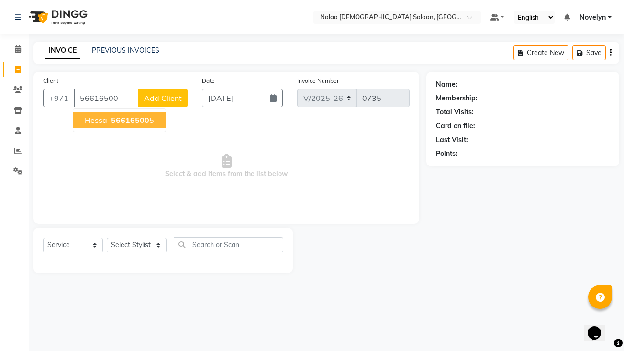
click at [141, 122] on span "56616500" at bounding box center [130, 120] width 38 height 10
type input "566165005"
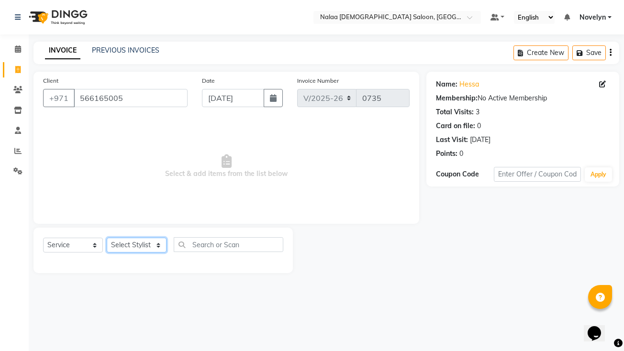
click at [162, 252] on select "Select Stylist Abby Chatty Grace Hina [PERSON_NAME] [PERSON_NAME] Stylist 1" at bounding box center [137, 245] width 60 height 15
select select "90523"
click at [107, 238] on select "Select Stylist Abby Chatty Grace Hina [PERSON_NAME] [PERSON_NAME] Stylist 1" at bounding box center [137, 245] width 60 height 15
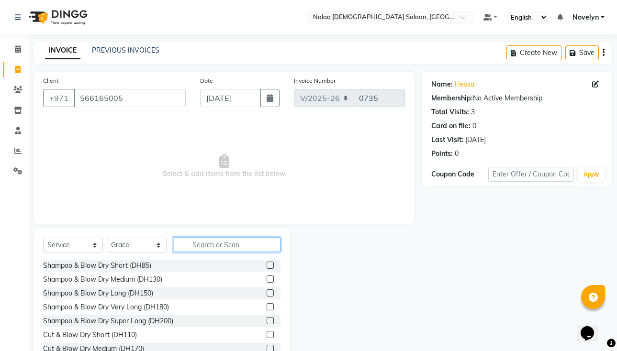
click at [230, 247] on input "text" at bounding box center [227, 244] width 107 height 15
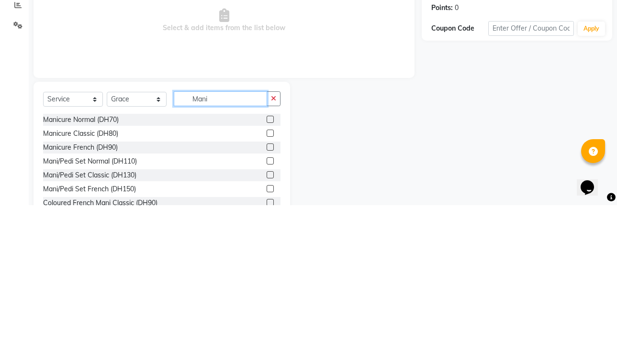
type input "Mani"
click at [267, 266] on label at bounding box center [270, 265] width 7 height 7
click at [267, 266] on input "checkbox" at bounding box center [270, 266] width 6 height 6
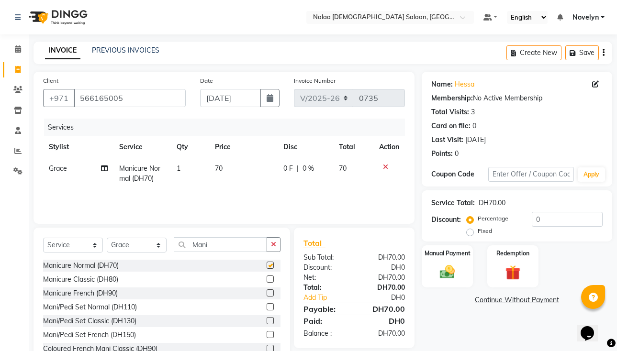
checkbox input "false"
click at [304, 170] on span "0 %" at bounding box center [308, 169] width 11 height 10
select select "90523"
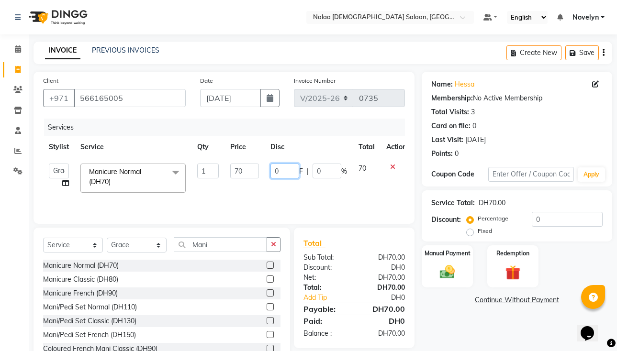
click at [280, 173] on input "0" at bounding box center [285, 171] width 29 height 15
type input "6"
type input "10"
click at [444, 278] on img at bounding box center [447, 272] width 25 height 18
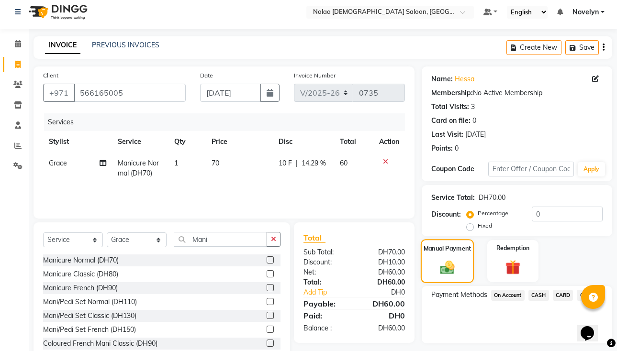
scroll to position [32, 0]
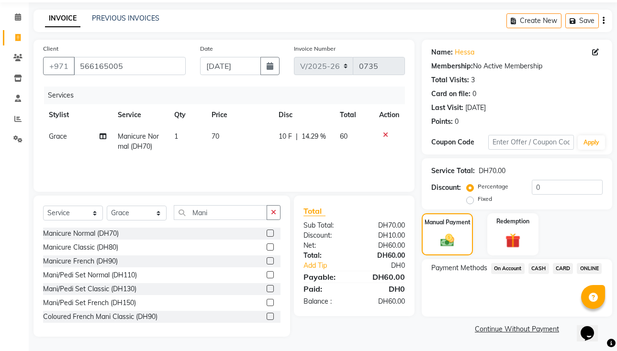
click at [570, 271] on span "CARD" at bounding box center [563, 268] width 21 height 11
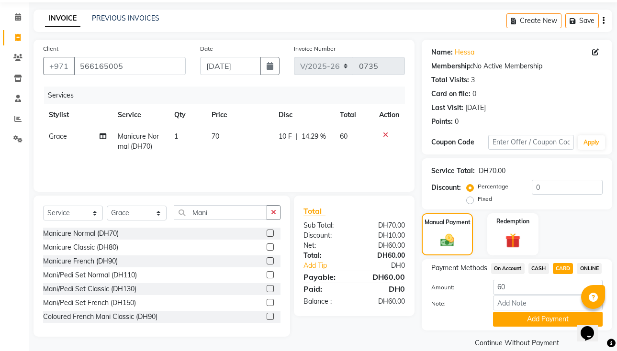
scroll to position [58, 0]
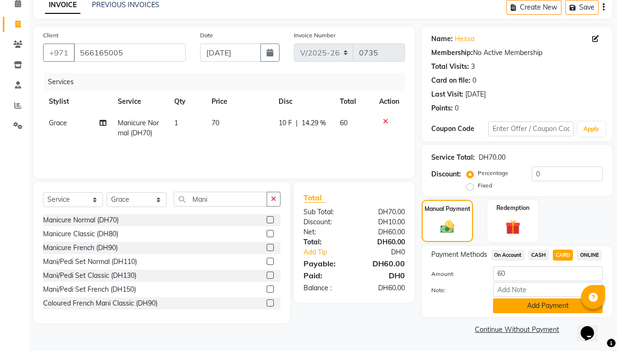
click at [563, 309] on button "Add Payment" at bounding box center [548, 306] width 110 height 15
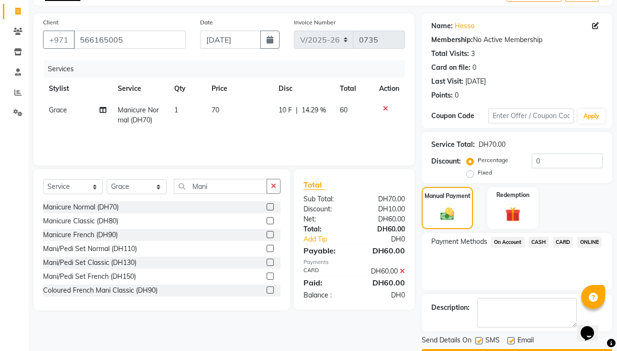
click at [565, 241] on span "CARD" at bounding box center [563, 242] width 21 height 11
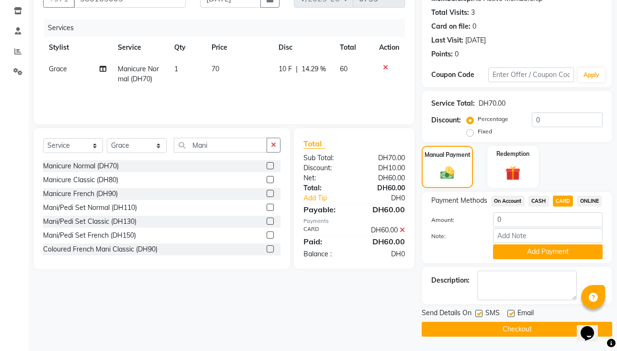
scroll to position [113, 0]
click at [554, 252] on button "Add Payment" at bounding box center [548, 252] width 110 height 15
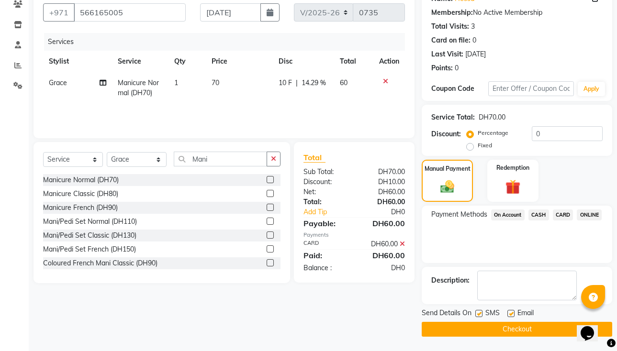
scroll to position [86, 0]
click at [546, 336] on button "Checkout" at bounding box center [517, 329] width 191 height 15
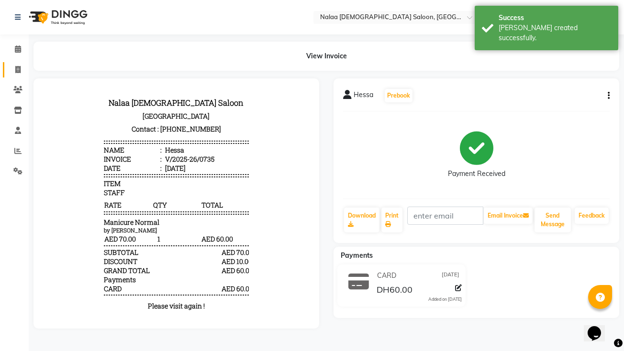
click at [17, 70] on icon at bounding box center [17, 69] width 5 height 7
select select "service"
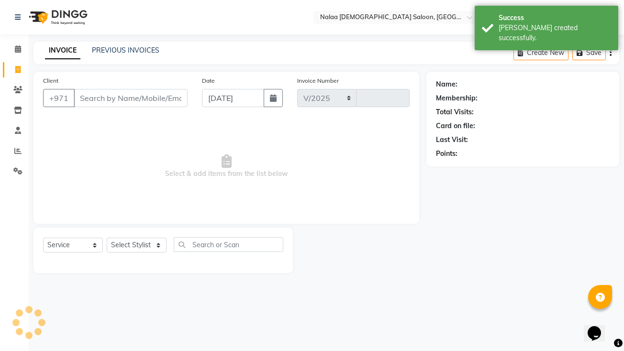
select select "7528"
type input "0736"
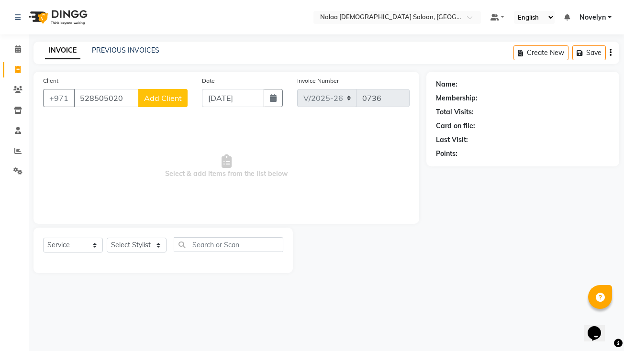
type input "528505020"
click at [165, 100] on span "Add Client" at bounding box center [163, 98] width 38 height 10
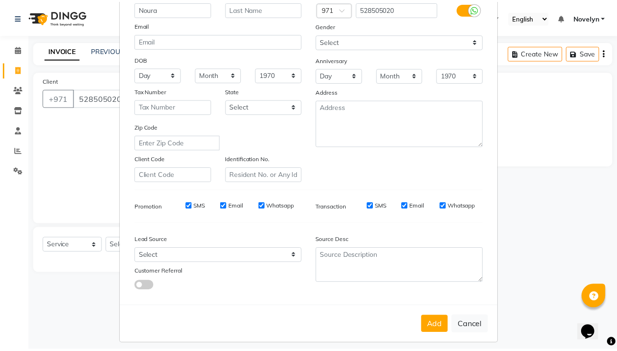
scroll to position [90, 0]
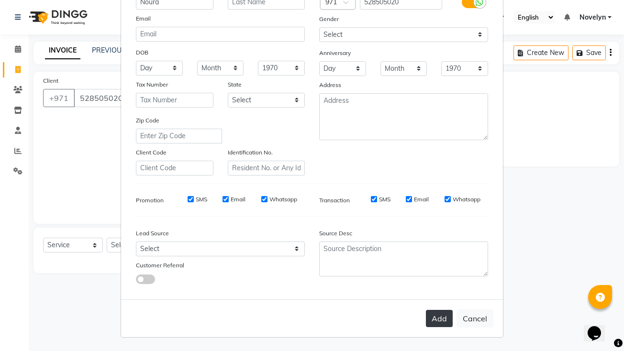
type input "Noura"
click at [441, 319] on button "Add" at bounding box center [439, 318] width 27 height 17
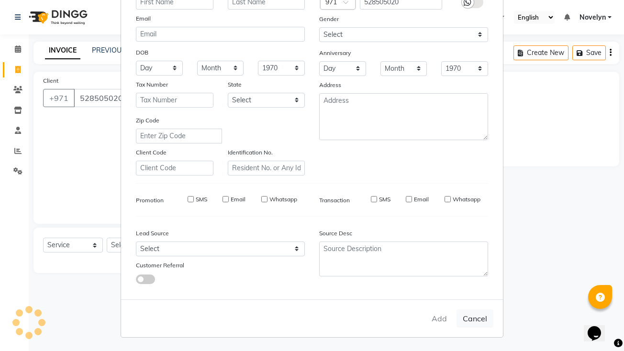
select select
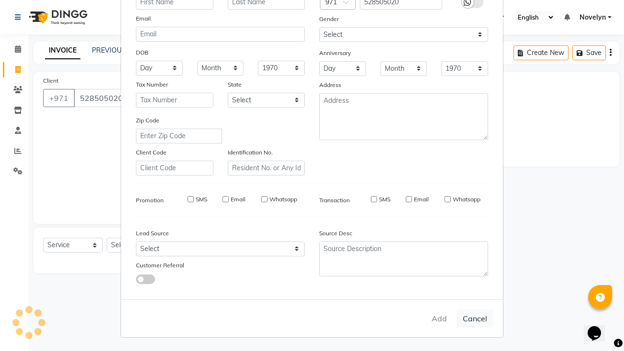
select select
checkbox input "false"
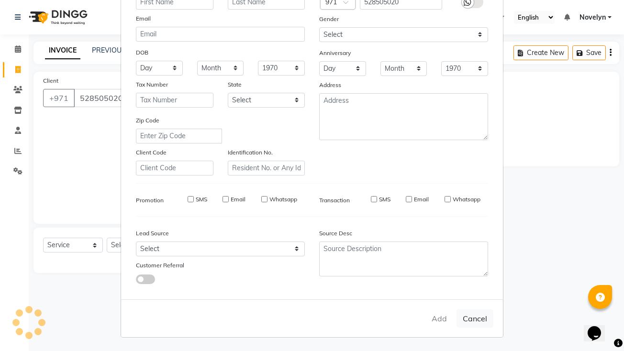
checkbox input "false"
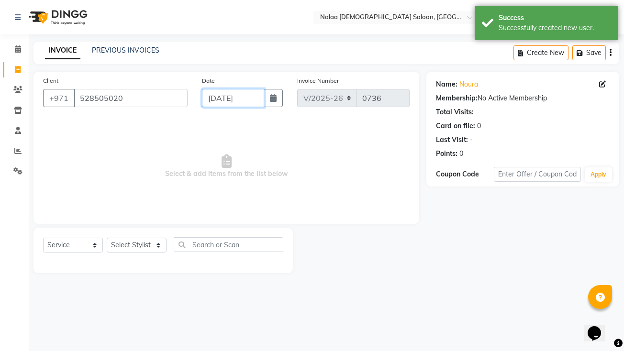
click at [232, 100] on input "[DATE]" at bounding box center [233, 98] width 62 height 18
select select "9"
select select "2025"
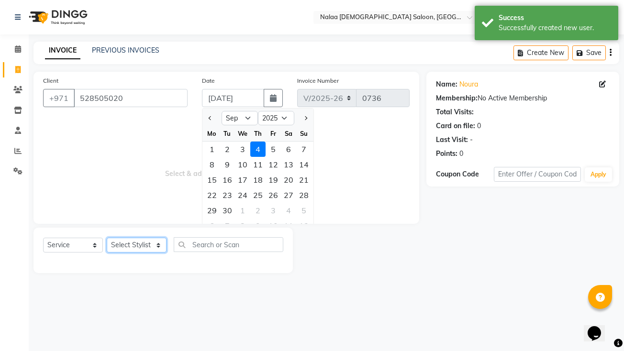
click at [157, 250] on select "Select Stylist Abby Chatty Grace Hina [PERSON_NAME] [PERSON_NAME] Stylist 1" at bounding box center [137, 245] width 60 height 15
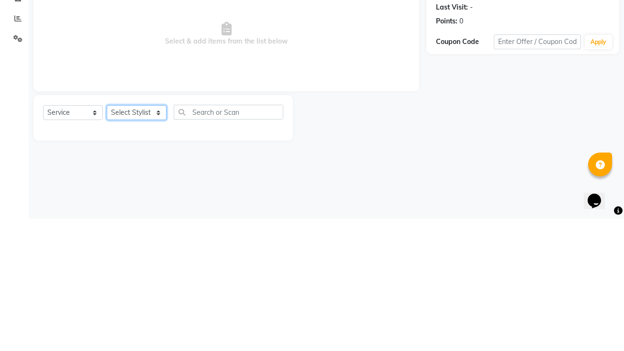
click at [159, 251] on select "Select Stylist Abby Chatty Grace Hina [PERSON_NAME] [PERSON_NAME] Stylist 1" at bounding box center [137, 245] width 60 height 15
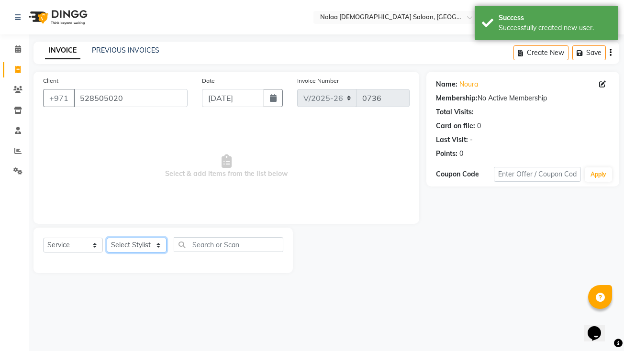
select select "90521"
click at [107, 238] on select "Select Stylist Abby Chatty Grace Hina [PERSON_NAME] [PERSON_NAME] Stylist 1" at bounding box center [137, 245] width 60 height 15
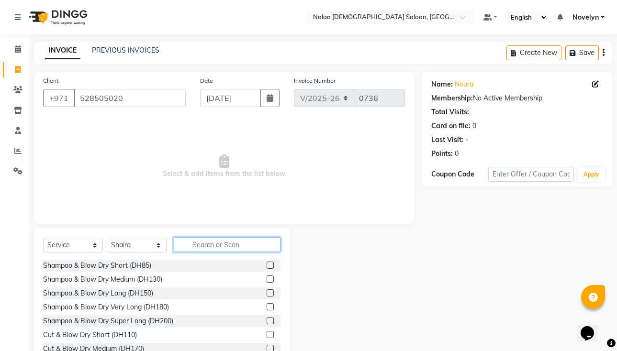
click at [220, 247] on input "text" at bounding box center [227, 244] width 107 height 15
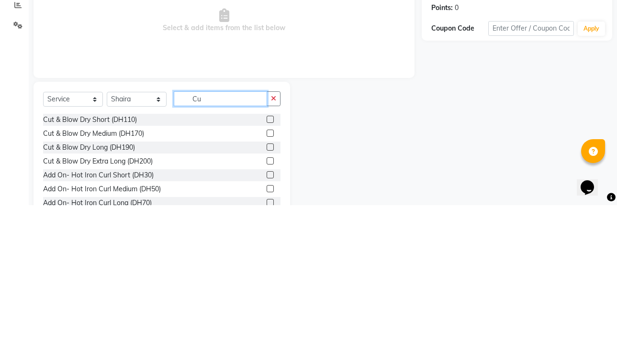
type input "C"
type input "Fil"
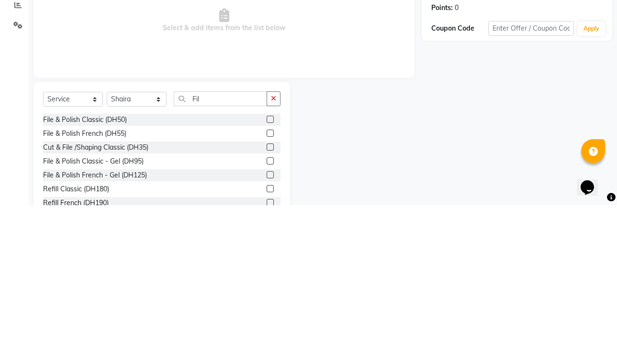
click at [267, 294] on label at bounding box center [270, 293] width 7 height 7
click at [267, 294] on input "checkbox" at bounding box center [270, 294] width 6 height 6
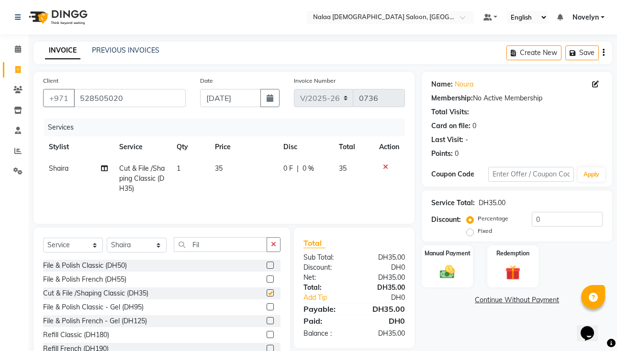
checkbox input "false"
click at [308, 169] on span "0 %" at bounding box center [308, 169] width 11 height 10
select select "90521"
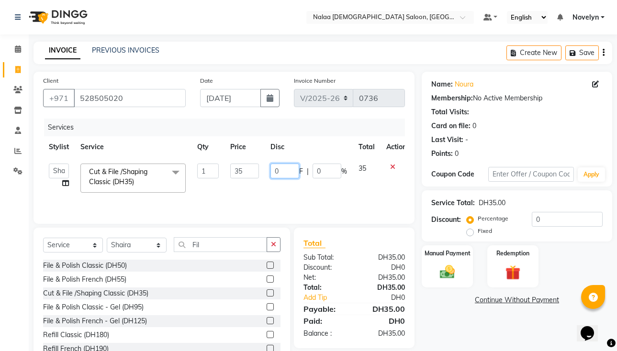
click at [280, 172] on input "0" at bounding box center [285, 171] width 29 height 15
type input "5"
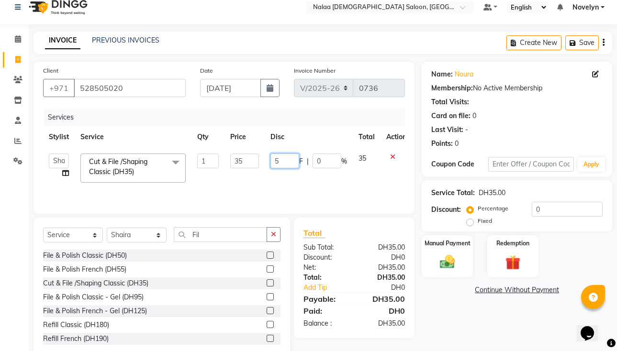
scroll to position [32, 0]
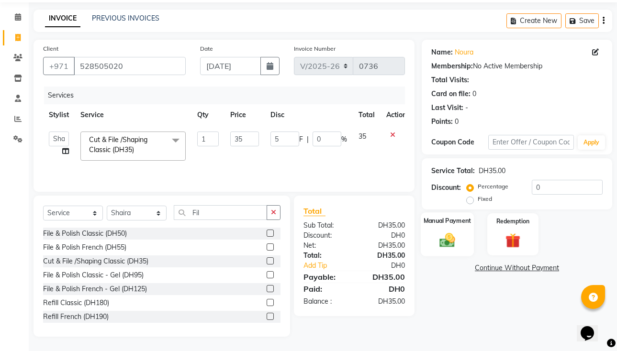
click at [453, 246] on img at bounding box center [447, 240] width 25 height 18
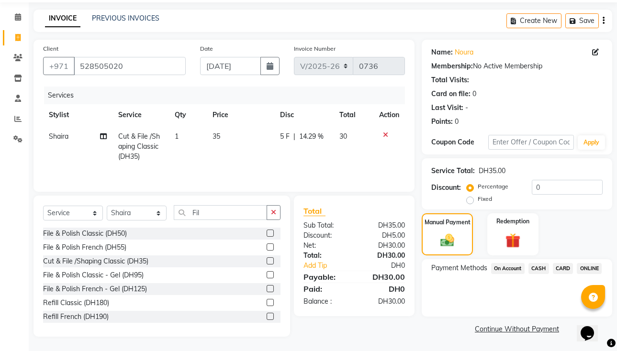
click at [541, 271] on span "CASH" at bounding box center [539, 268] width 21 height 11
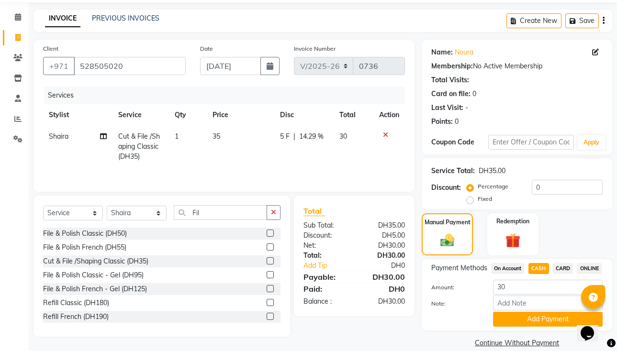
scroll to position [58, 0]
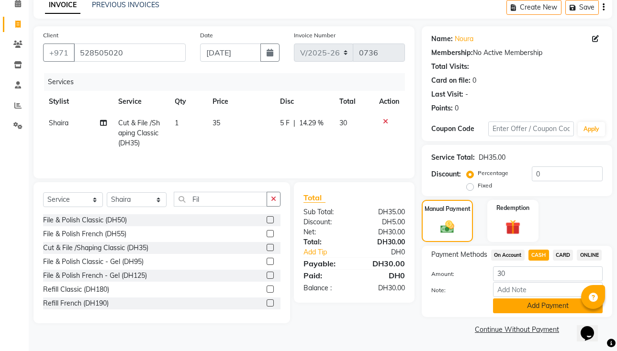
click at [555, 307] on button "Add Payment" at bounding box center [548, 306] width 110 height 15
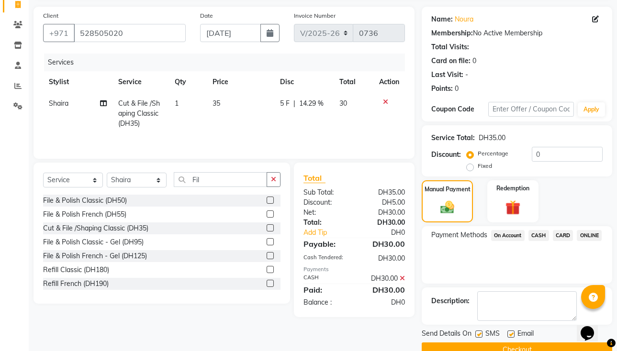
scroll to position [86, 0]
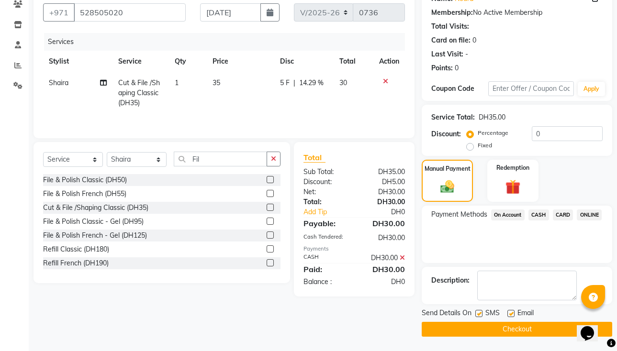
click at [539, 333] on button "Checkout" at bounding box center [517, 329] width 191 height 15
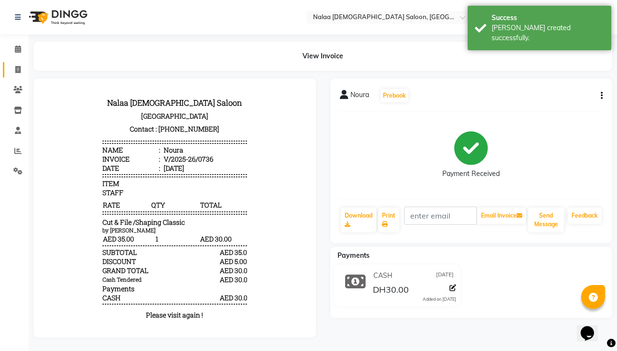
click at [18, 71] on icon at bounding box center [17, 69] width 5 height 7
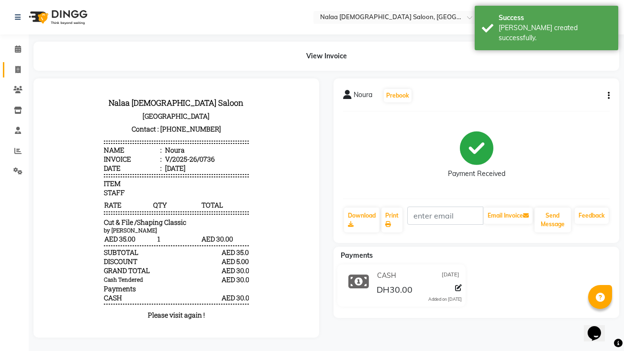
select select "service"
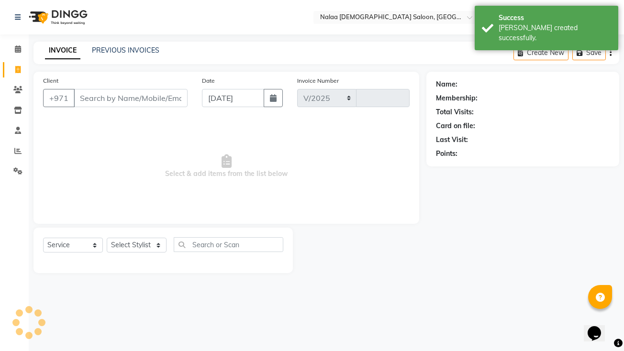
select select "7528"
type input "0737"
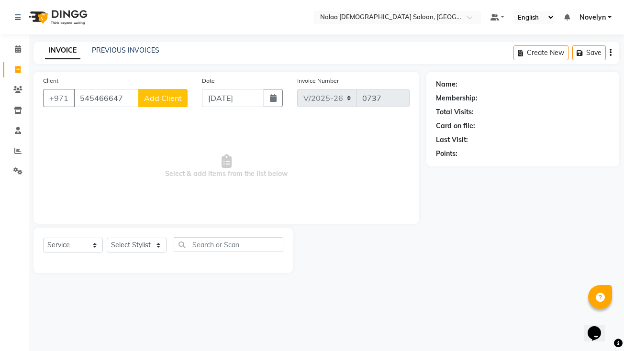
type input "545466647"
click at [161, 92] on button "Add Client" at bounding box center [162, 98] width 49 height 18
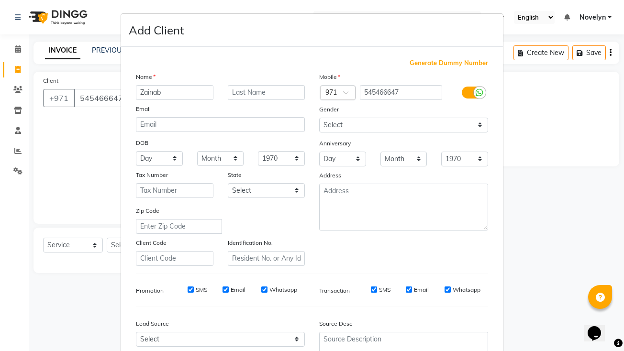
scroll to position [0, 0]
click at [171, 89] on input "Zainab" at bounding box center [175, 92] width 78 height 15
type input "Zainab"
click at [550, 154] on ngb-modal-window "Add Client Generate Dummy Number Name Zainab Email DOB Day 01 02 03 04 05 06 07…" at bounding box center [312, 175] width 624 height 351
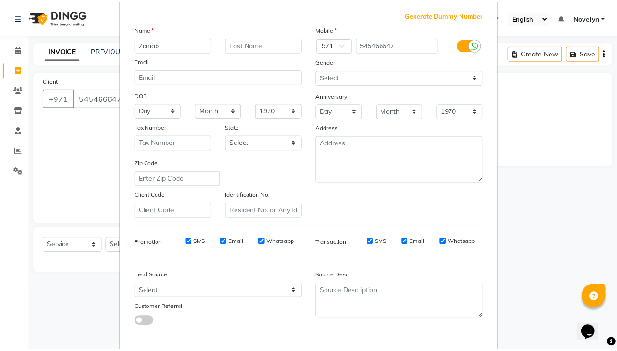
scroll to position [90, 0]
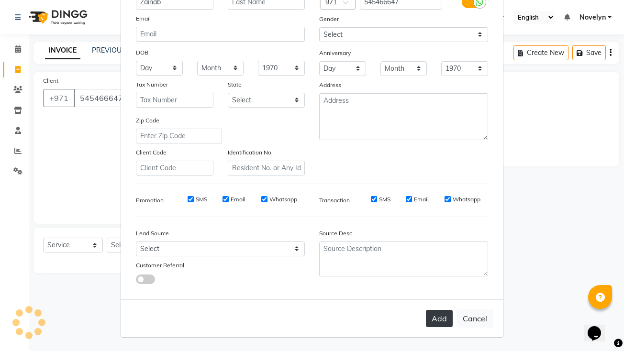
click at [441, 314] on button "Add" at bounding box center [439, 318] width 27 height 17
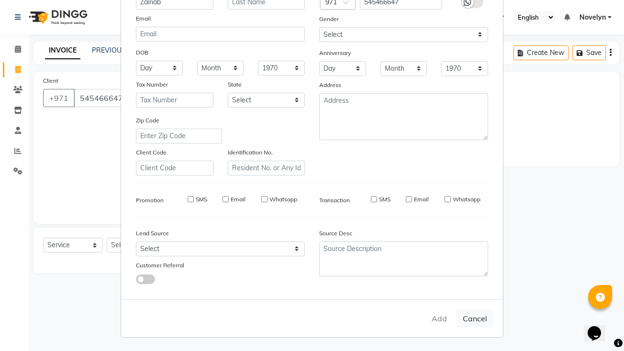
select select
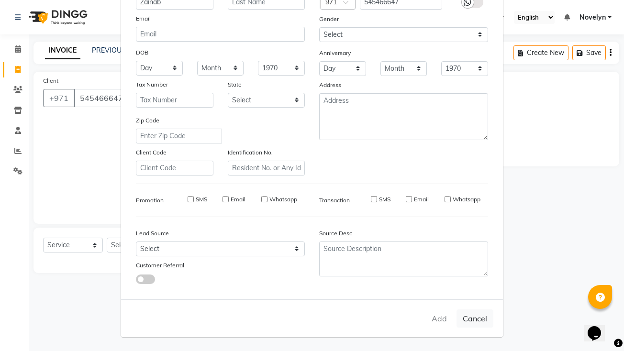
select select
checkbox input "false"
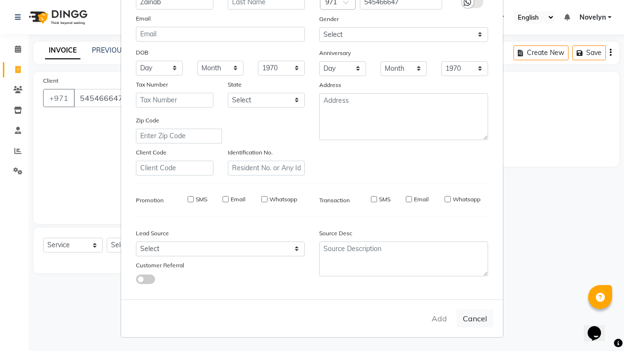
checkbox input "false"
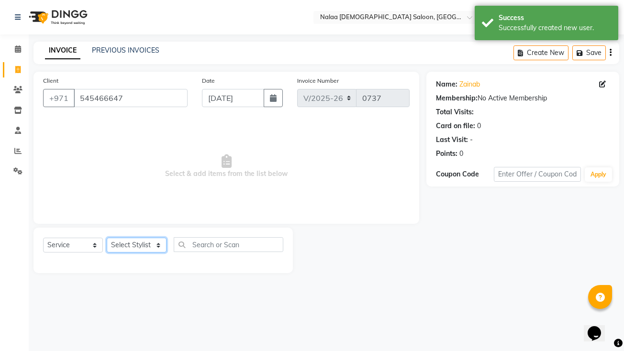
click at [158, 249] on select "Select Stylist Abby Chatty Grace Hina [PERSON_NAME] [PERSON_NAME] Stylist 1" at bounding box center [137, 245] width 60 height 15
select select "90550"
click at [107, 238] on select "Select Stylist Abby Chatty Grace Hina [PERSON_NAME] [PERSON_NAME] Stylist 1" at bounding box center [137, 245] width 60 height 15
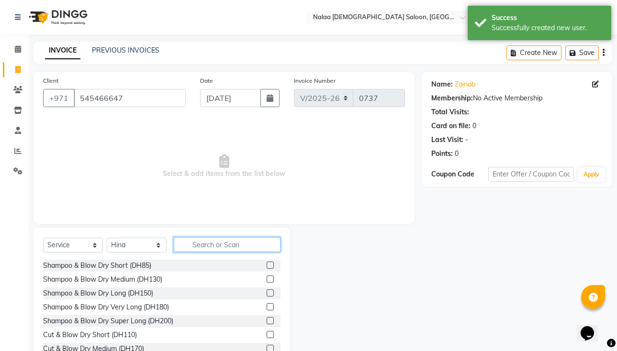
click at [227, 248] on input "text" at bounding box center [227, 244] width 107 height 15
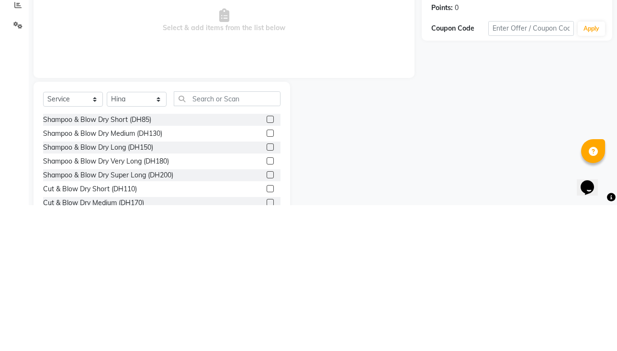
click at [267, 279] on label at bounding box center [270, 279] width 7 height 7
click at [267, 279] on input "checkbox" at bounding box center [270, 280] width 6 height 6
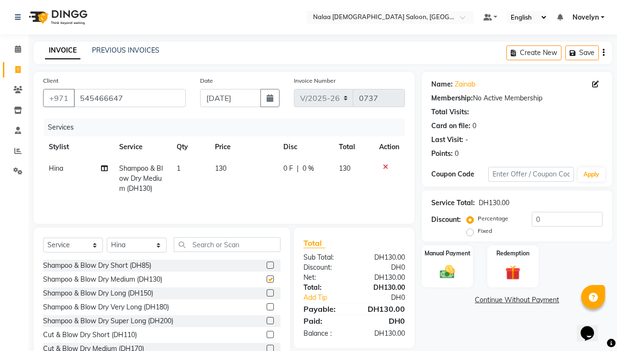
checkbox input "false"
click at [307, 173] on span "0 %" at bounding box center [308, 169] width 11 height 10
select select "90550"
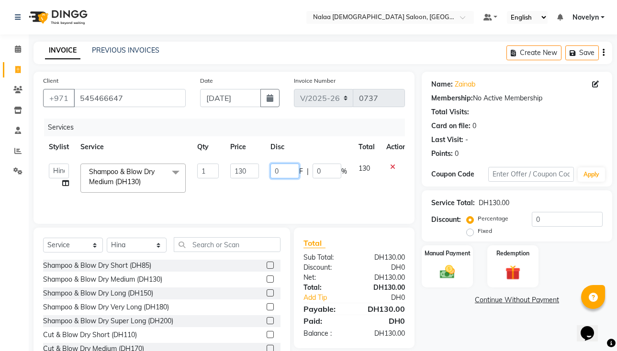
click at [279, 175] on input "0" at bounding box center [285, 171] width 29 height 15
type input "10"
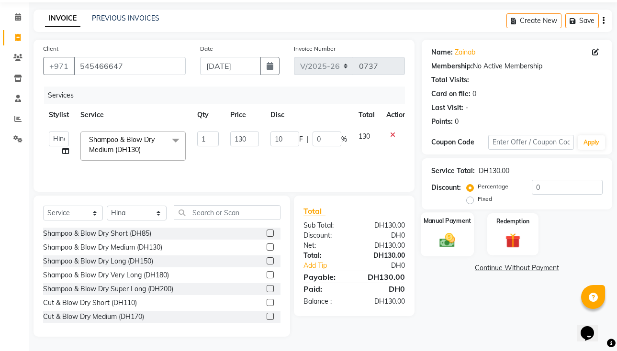
click at [450, 244] on img at bounding box center [447, 240] width 25 height 18
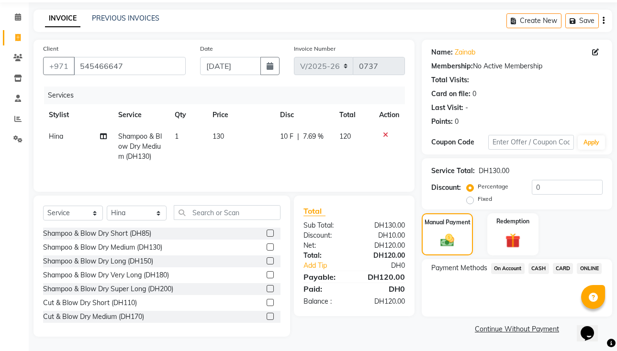
click at [539, 271] on span "CASH" at bounding box center [539, 268] width 21 height 11
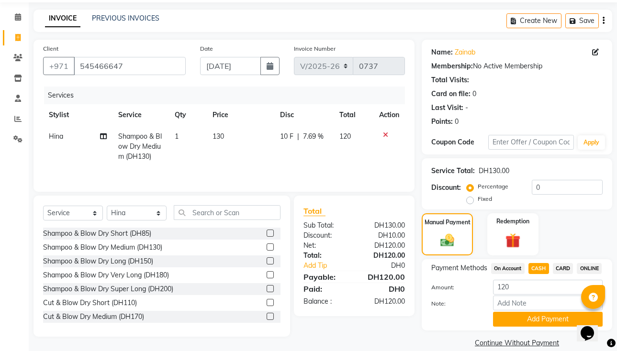
scroll to position [58, 0]
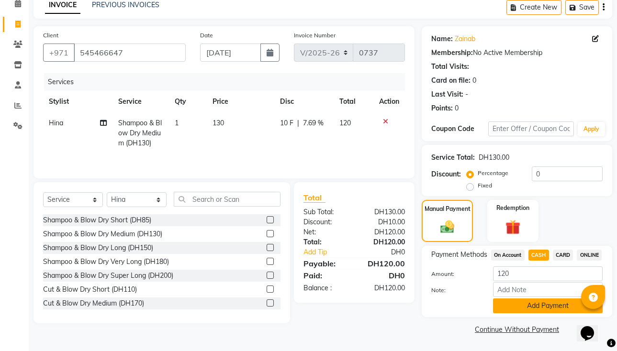
click at [554, 310] on button "Add Payment" at bounding box center [548, 306] width 110 height 15
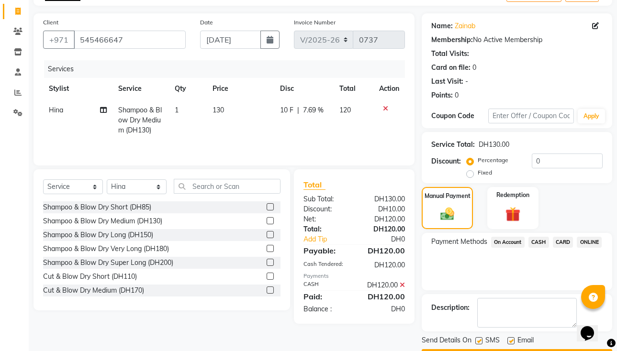
scroll to position [86, 0]
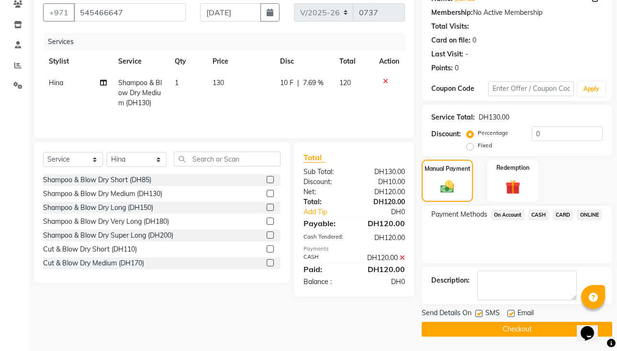
click at [538, 330] on button "Checkout" at bounding box center [517, 329] width 191 height 15
